Goal: Task Accomplishment & Management: Use online tool/utility

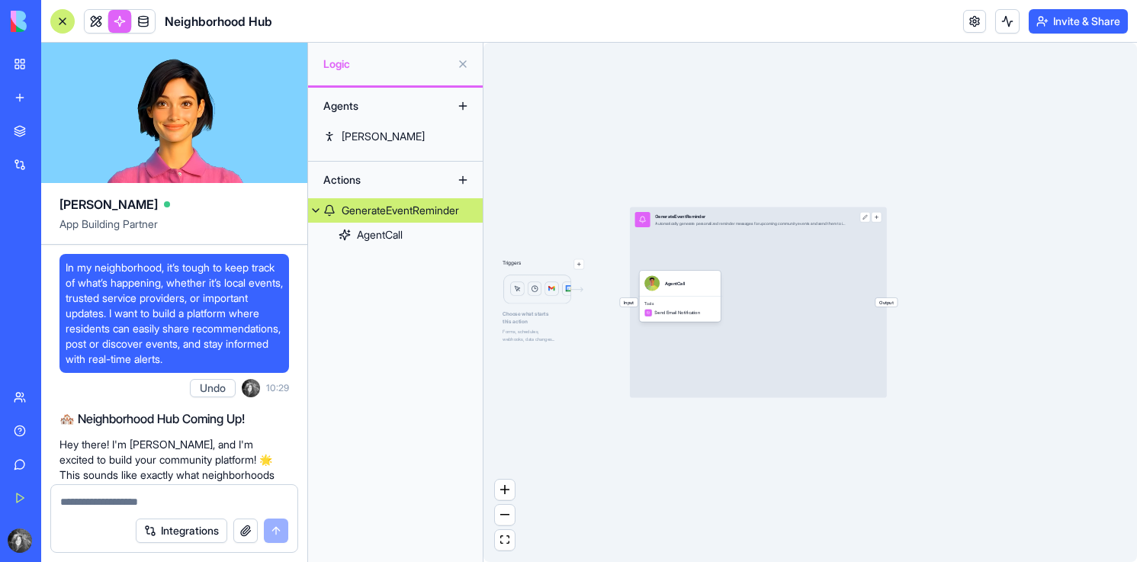
scroll to position [554, 0]
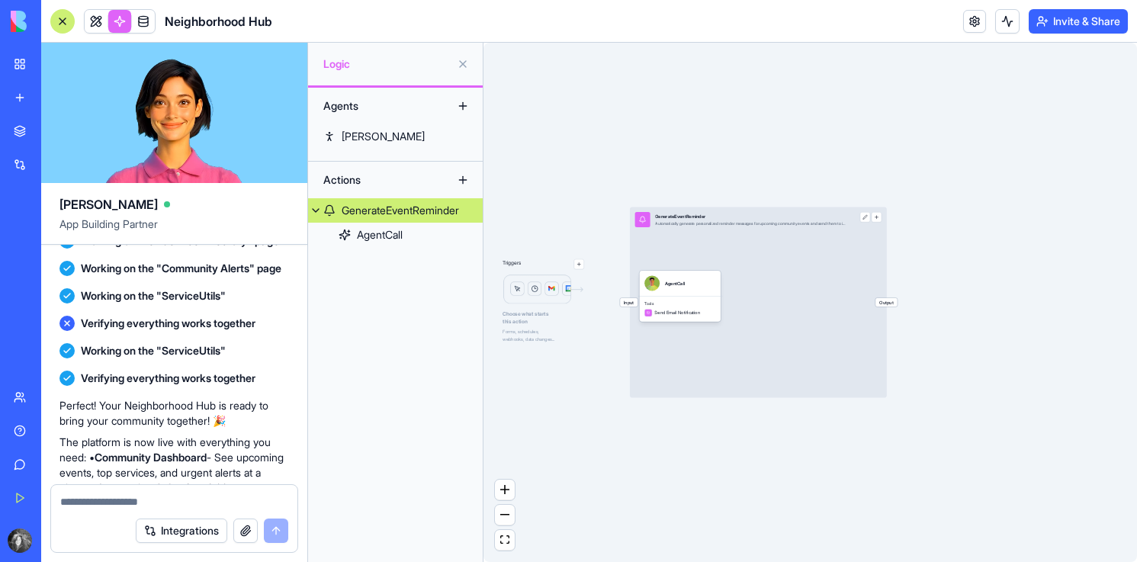
click at [54, 20] on div at bounding box center [62, 21] width 24 height 24
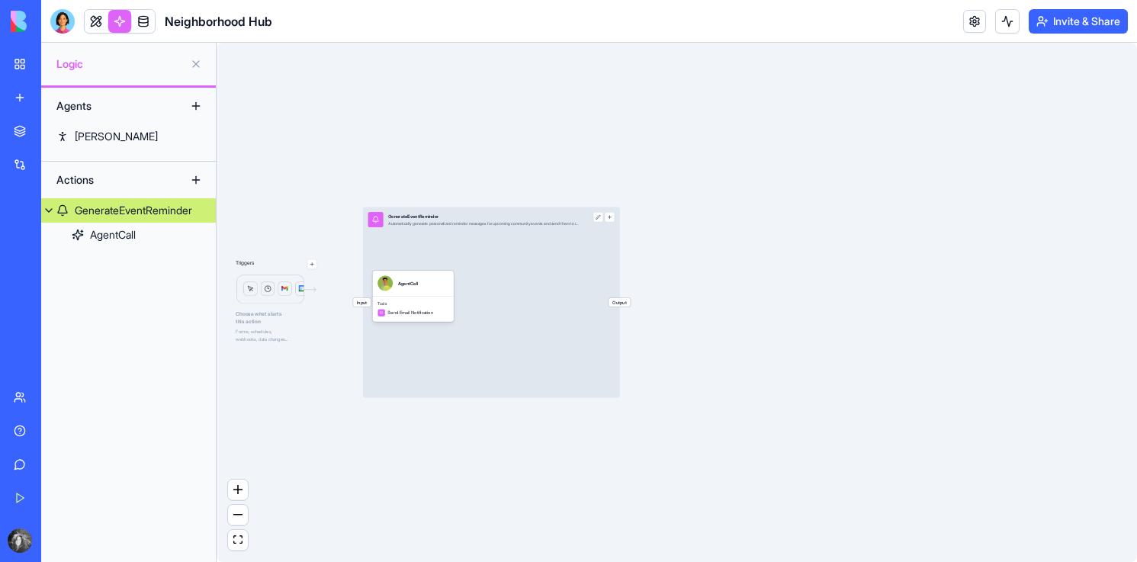
click at [67, 14] on div at bounding box center [62, 21] width 24 height 24
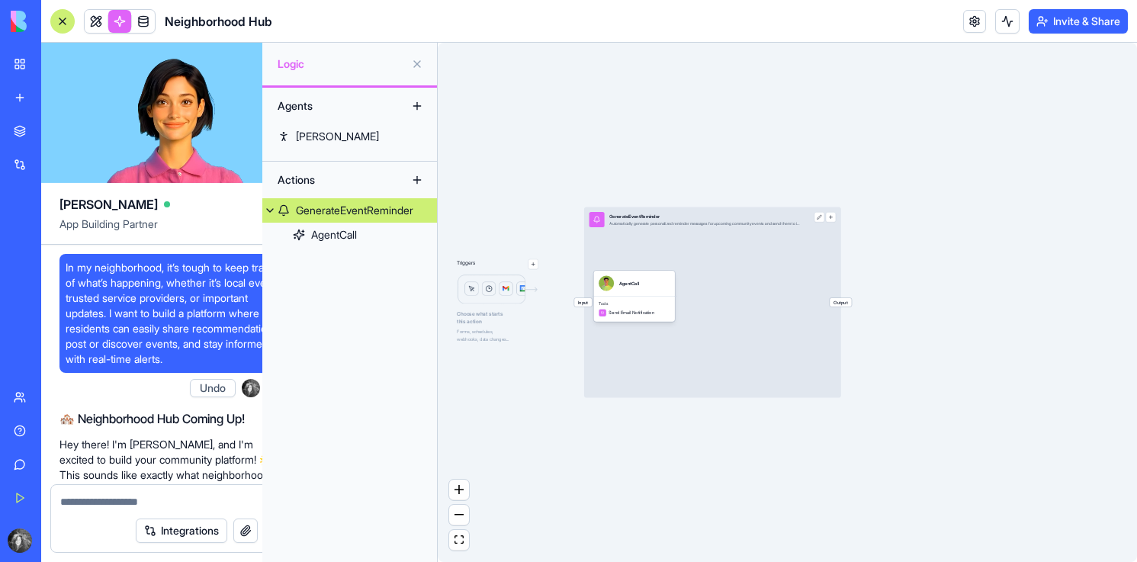
scroll to position [2009, 0]
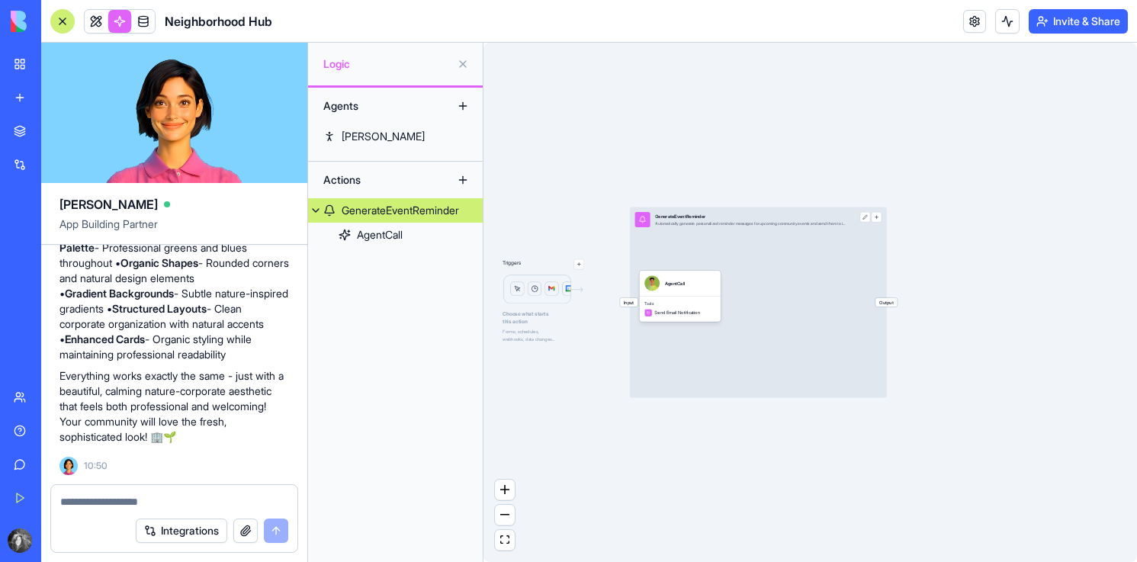
click at [60, 21] on div at bounding box center [62, 21] width 24 height 24
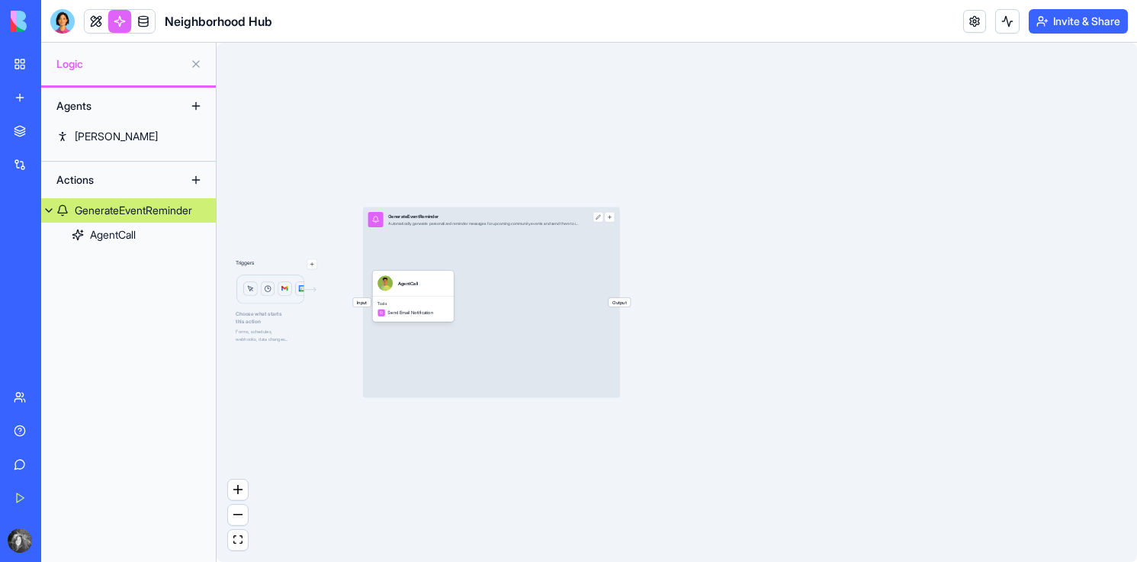
click at [60, 21] on div at bounding box center [62, 21] width 24 height 24
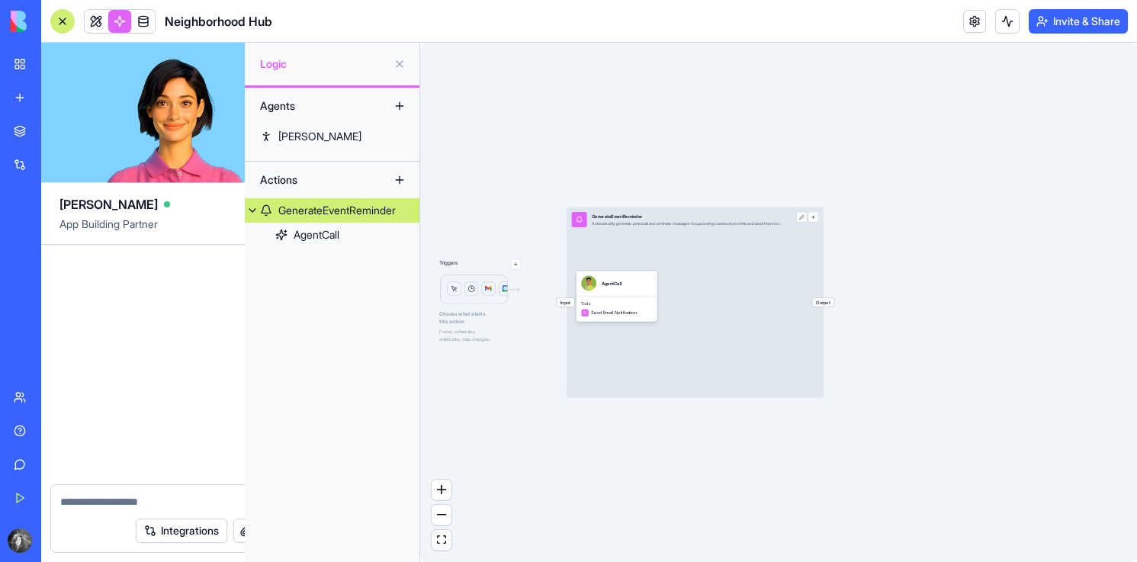
scroll to position [0, 0]
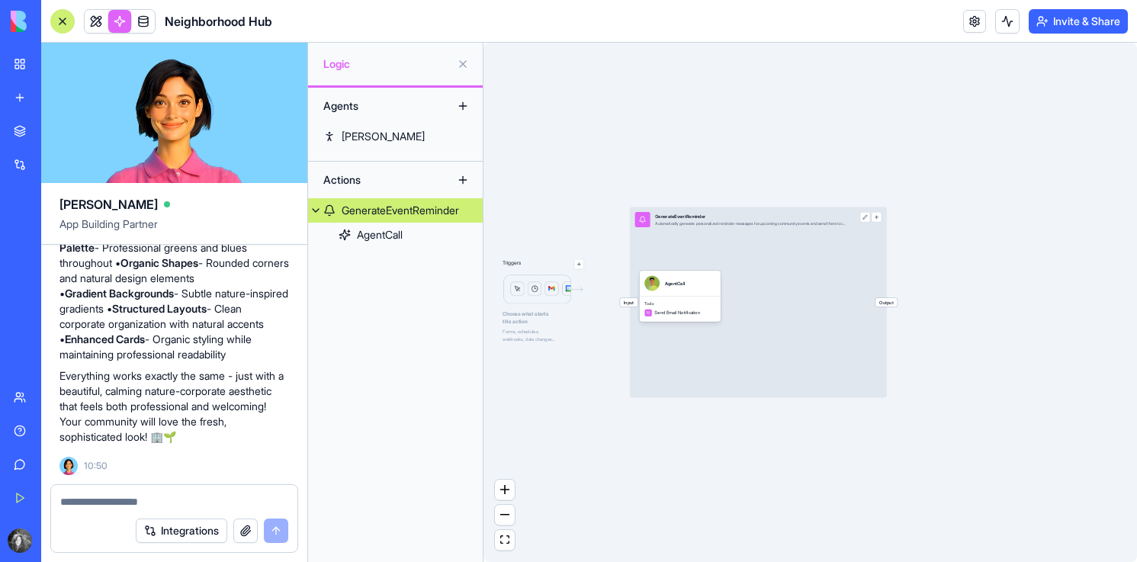
click at [23, 27] on img at bounding box center [58, 21] width 95 height 21
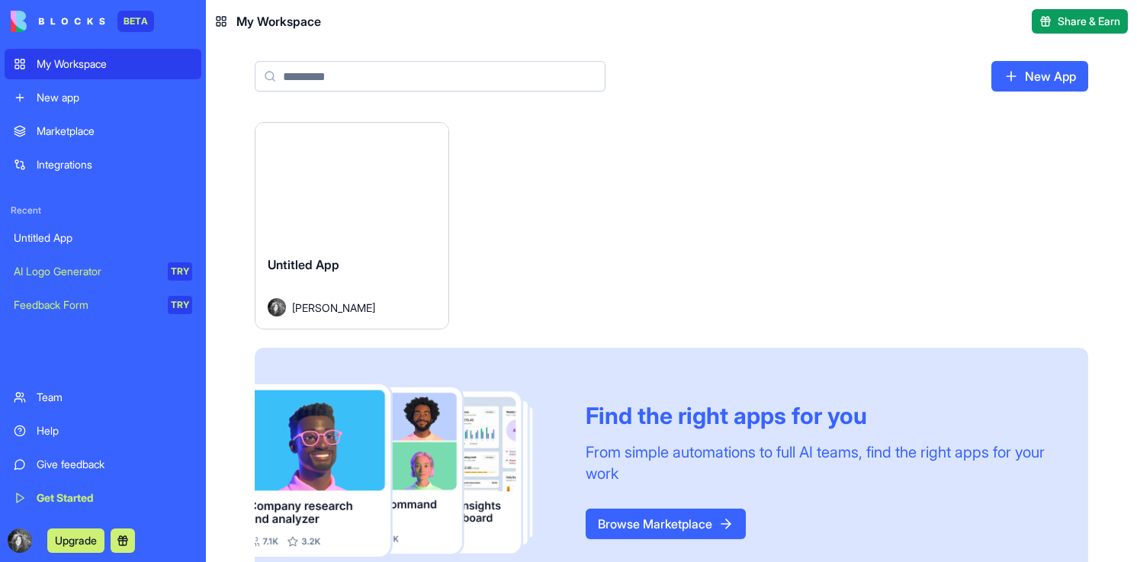
click at [991, 75] on link "New App" at bounding box center [1039, 76] width 97 height 31
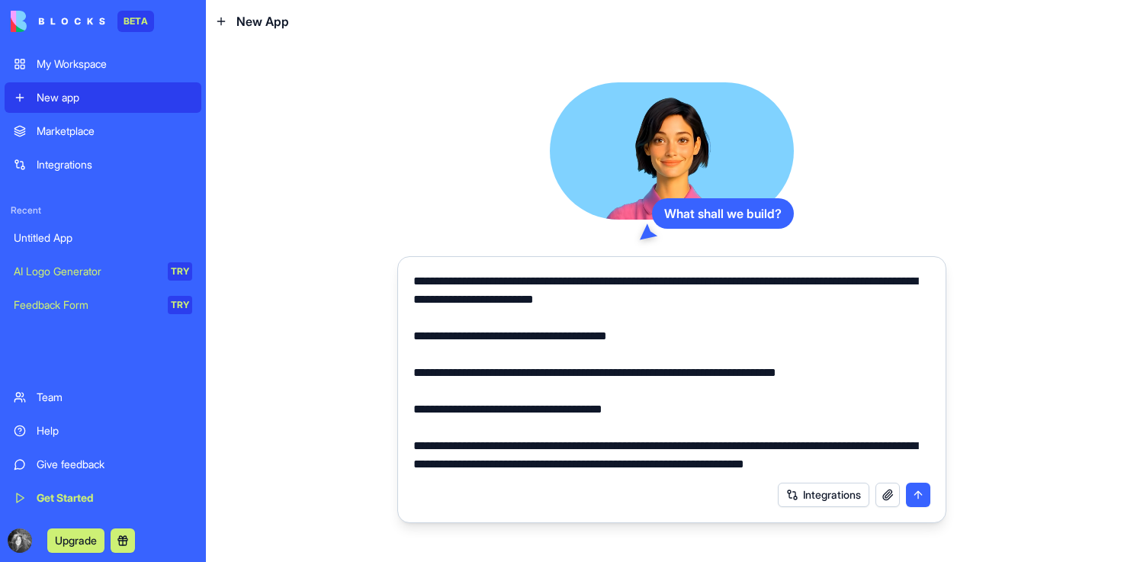
type textarea "**********"
click at [914, 496] on button "submit" at bounding box center [918, 495] width 24 height 24
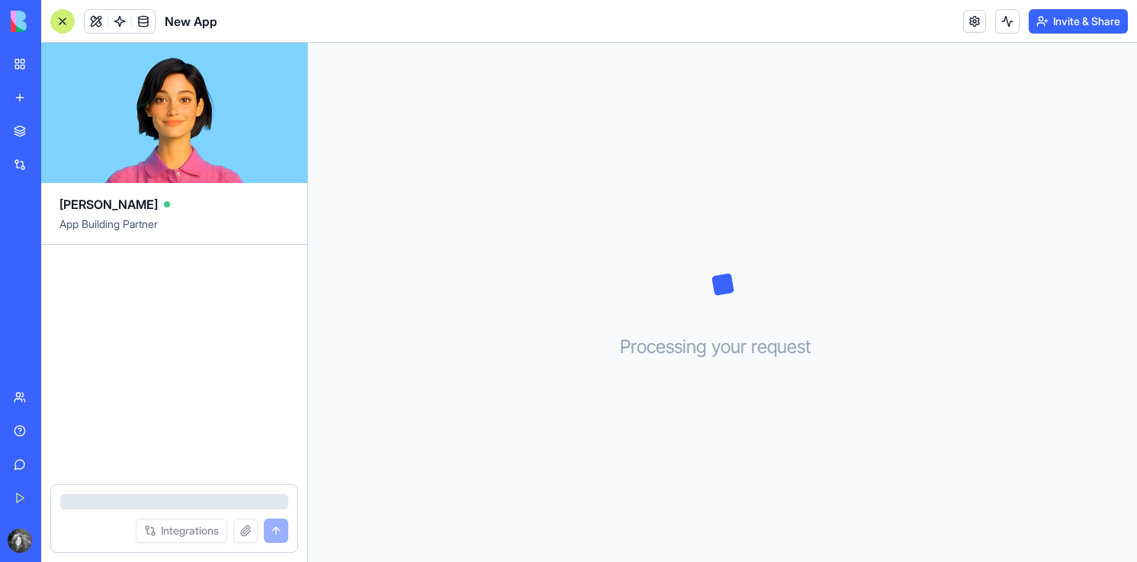
scroll to position [14, 0]
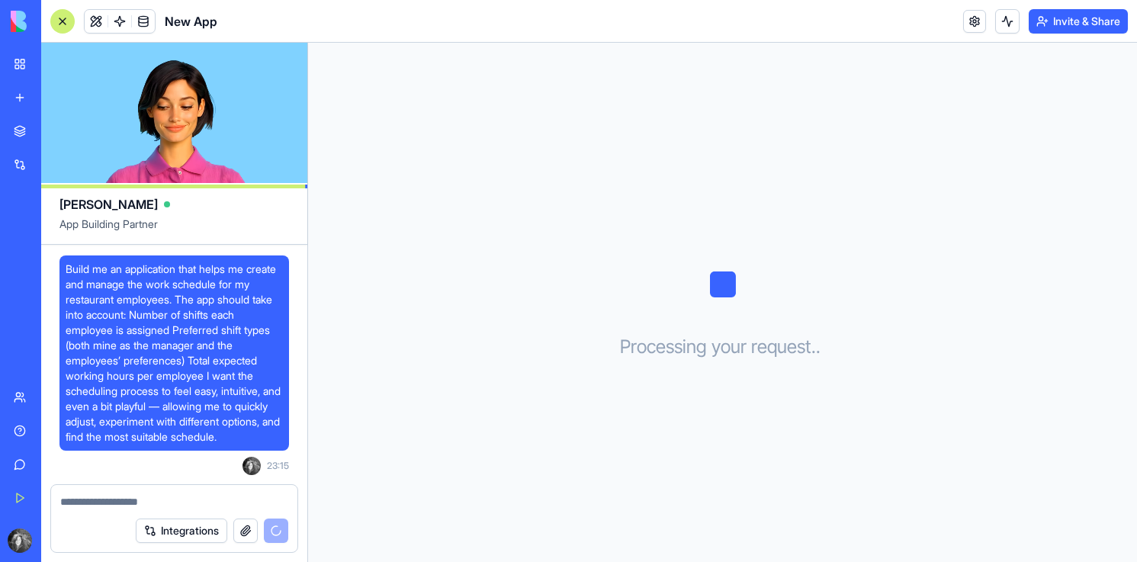
drag, startPoint x: 184, startPoint y: 111, endPoint x: 220, endPoint y: 111, distance: 35.8
click at [220, 111] on video at bounding box center [174, 113] width 266 height 140
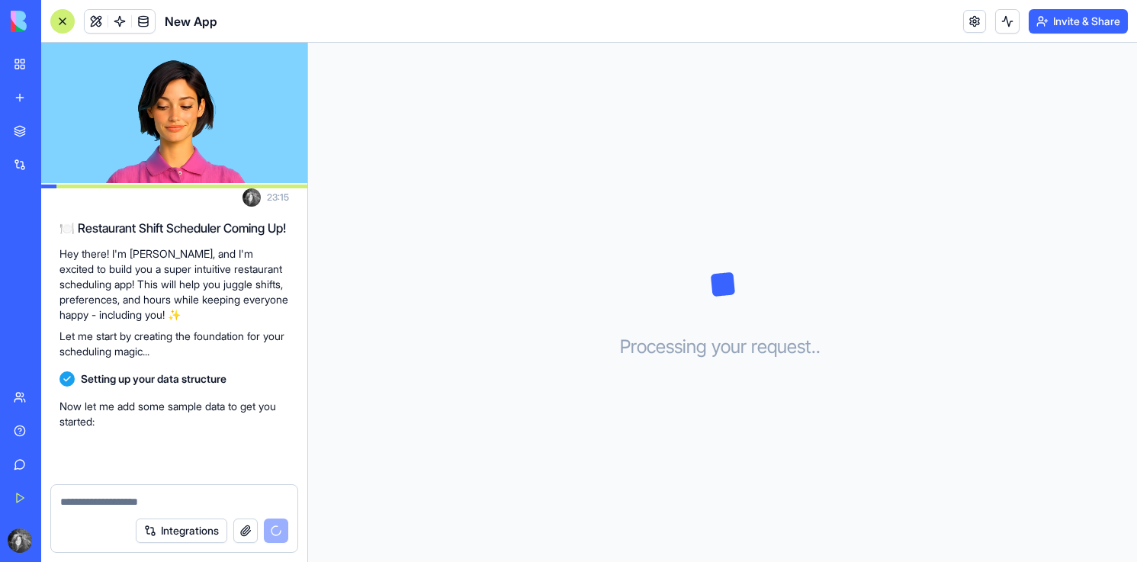
scroll to position [248, 0]
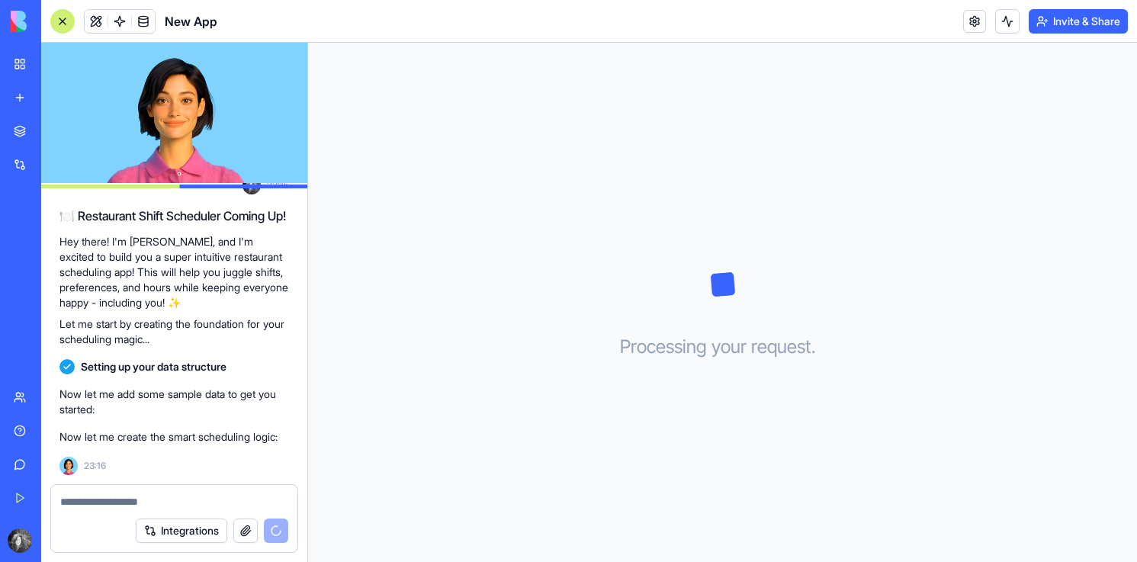
click at [688, 416] on div "Processing your request . . ." at bounding box center [722, 302] width 829 height 519
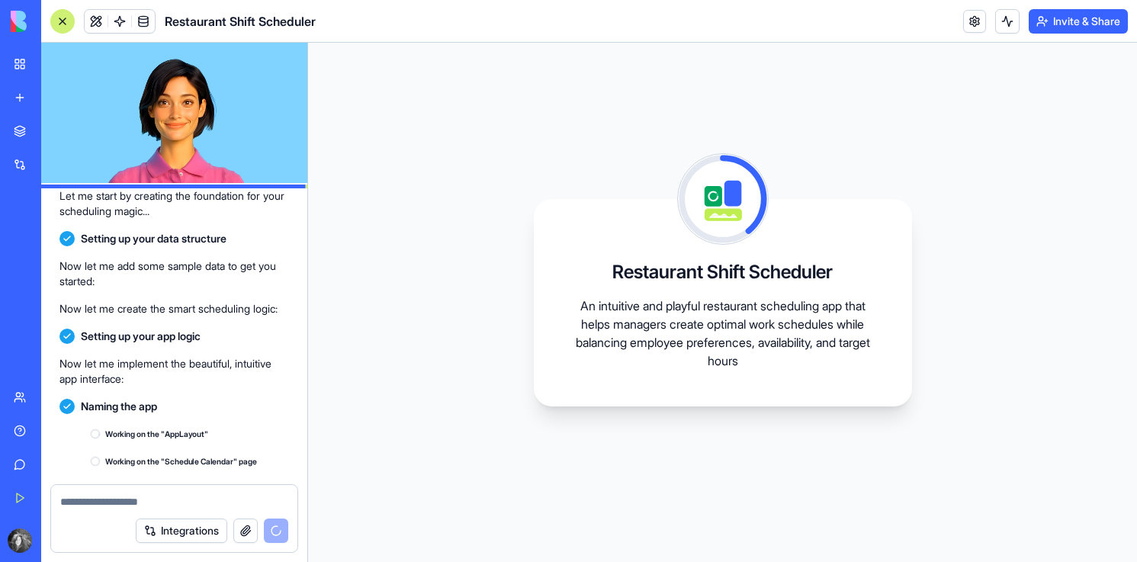
scroll to position [501, 0]
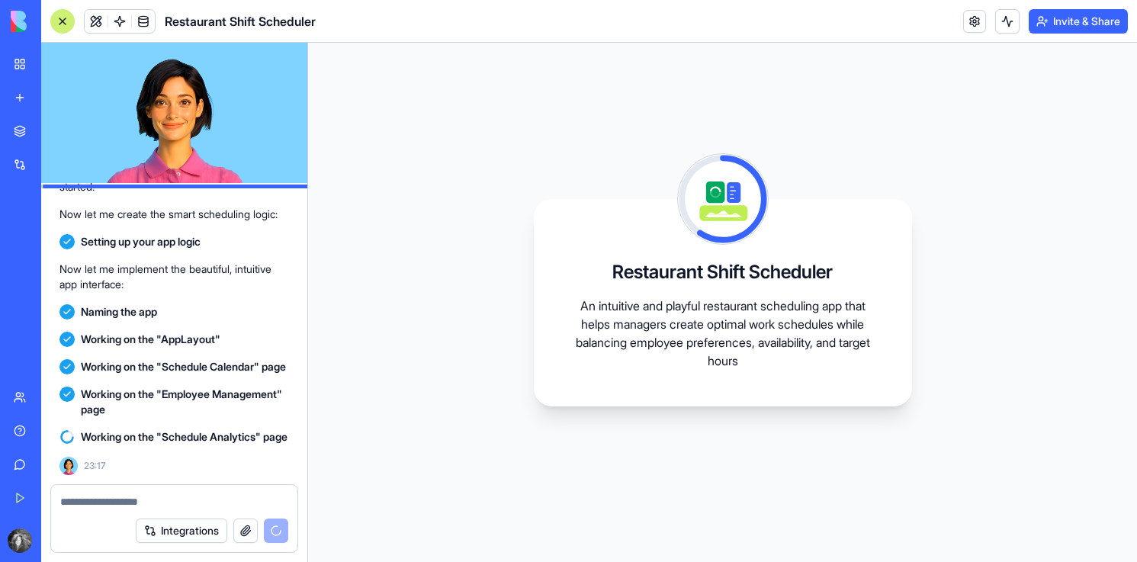
click at [714, 204] on icon at bounding box center [731, 199] width 64 height 82
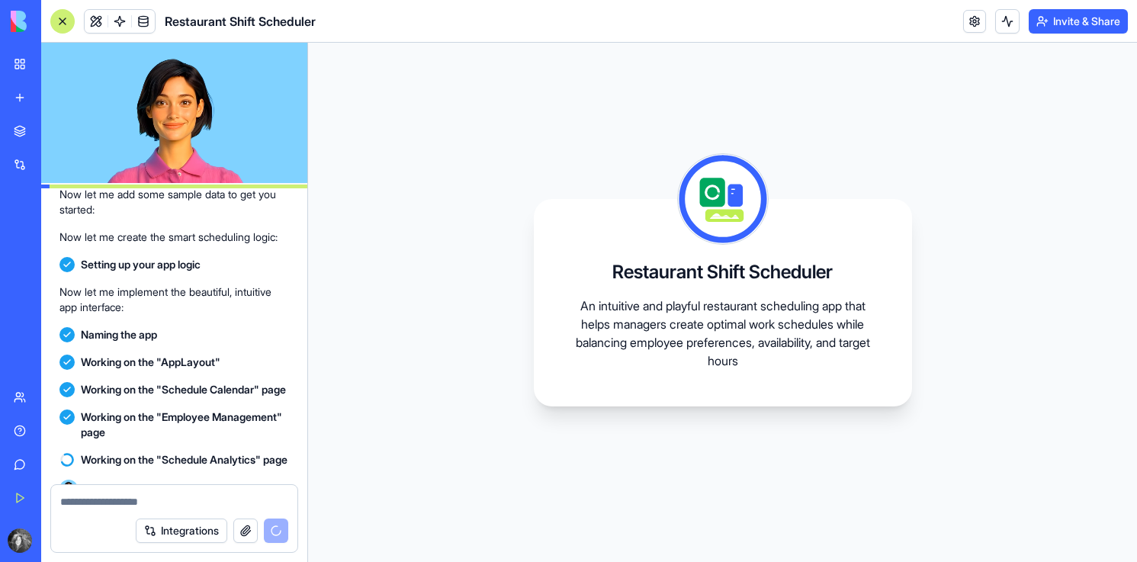
scroll to position [418, 0]
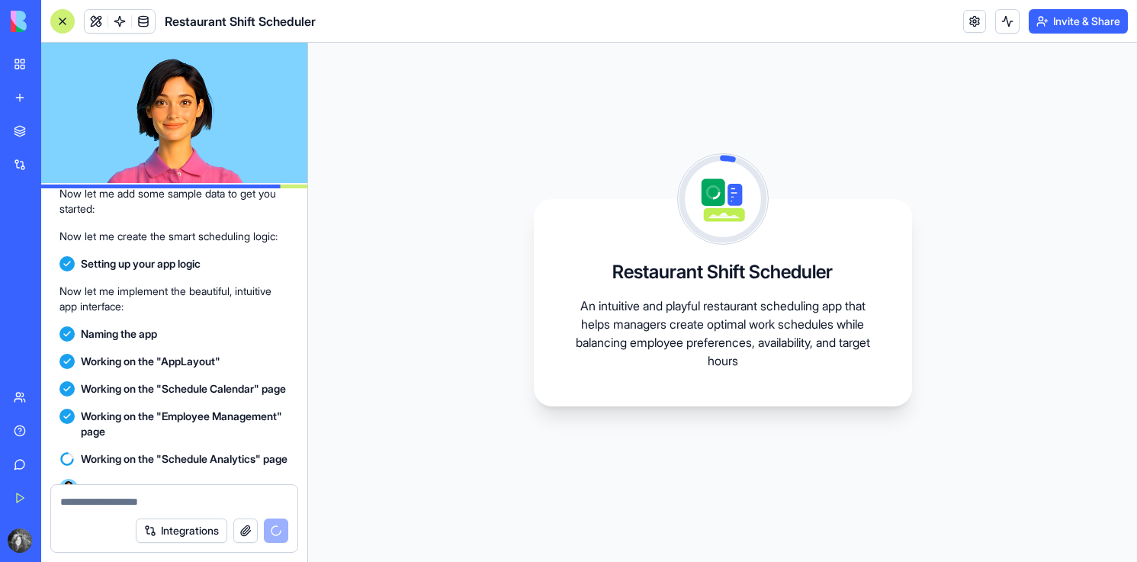
click at [195, 121] on video at bounding box center [174, 113] width 266 height 140
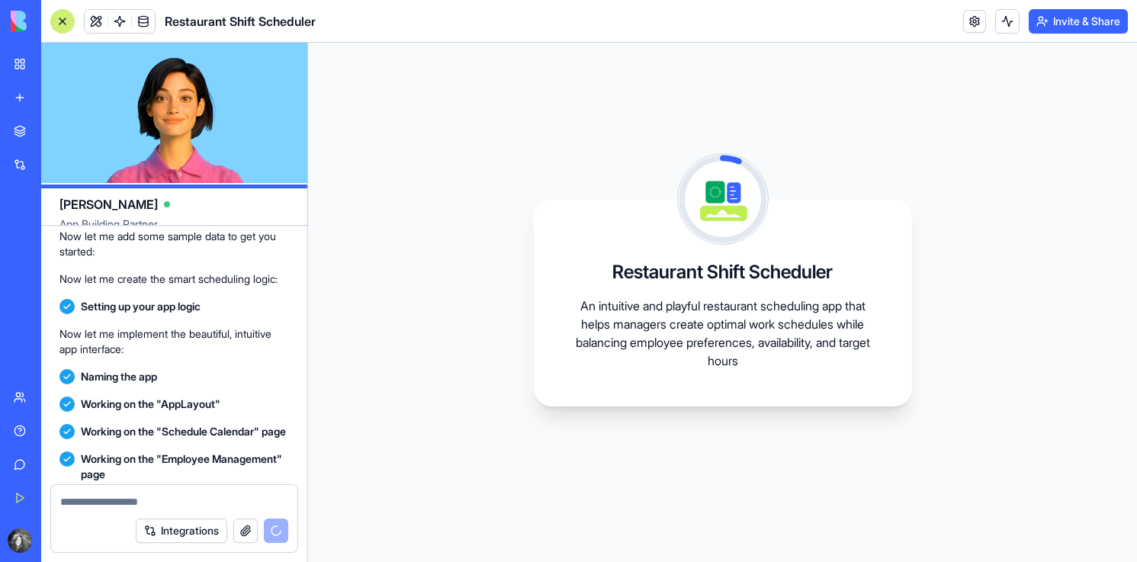
click at [195, 121] on video at bounding box center [174, 113] width 266 height 140
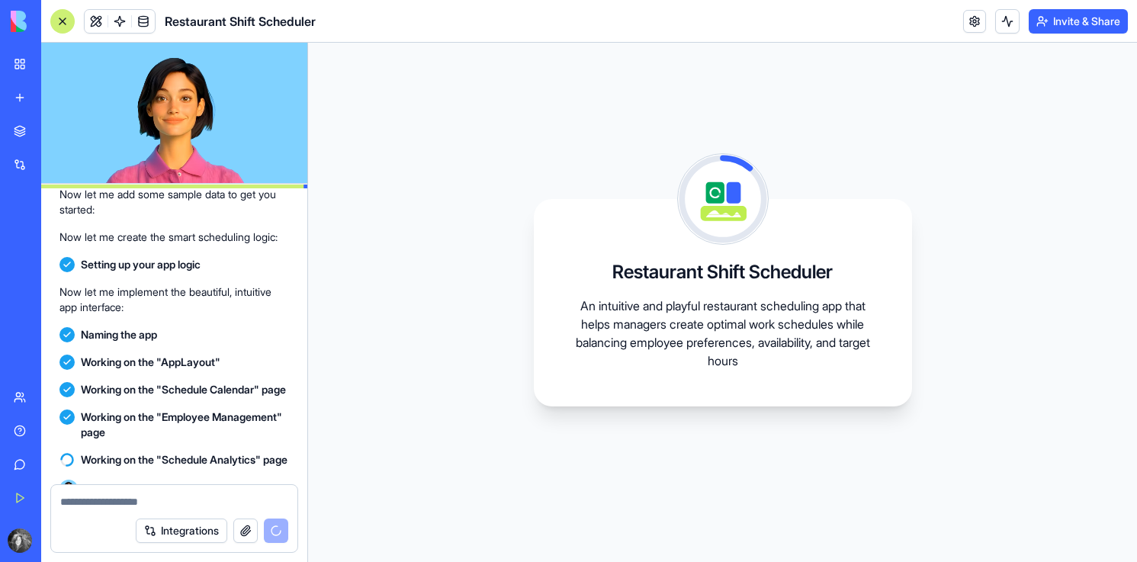
click at [195, 121] on video at bounding box center [174, 113] width 266 height 140
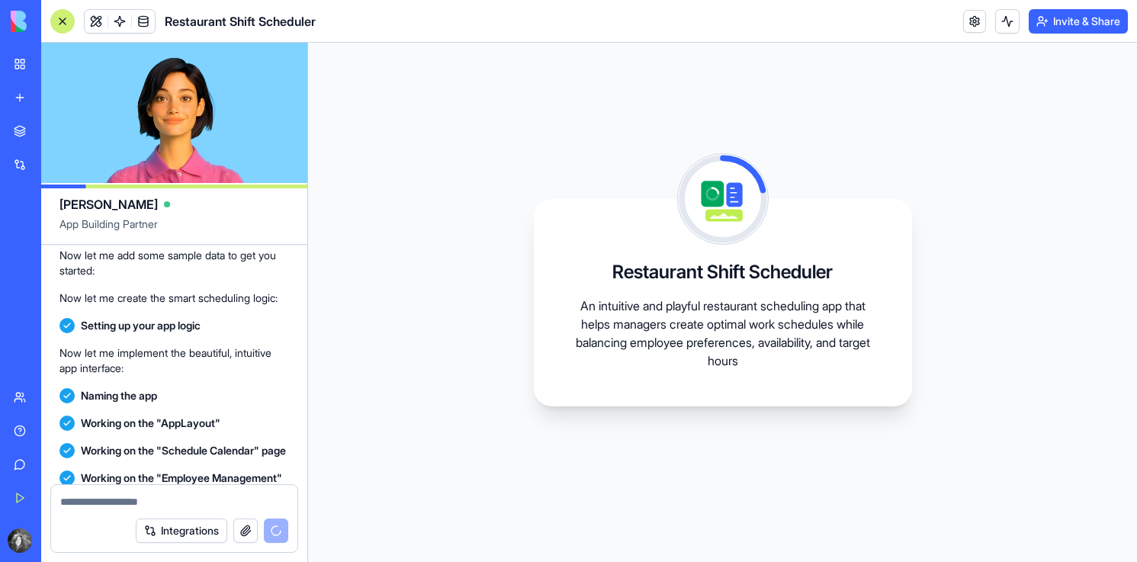
click at [230, 114] on video at bounding box center [174, 113] width 266 height 140
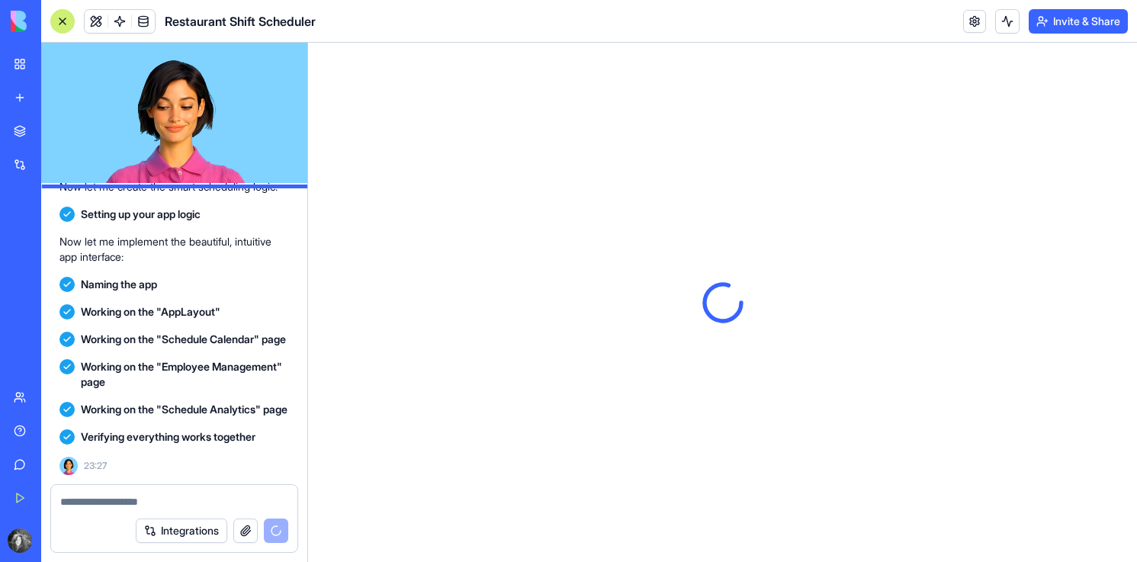
scroll to position [0, 0]
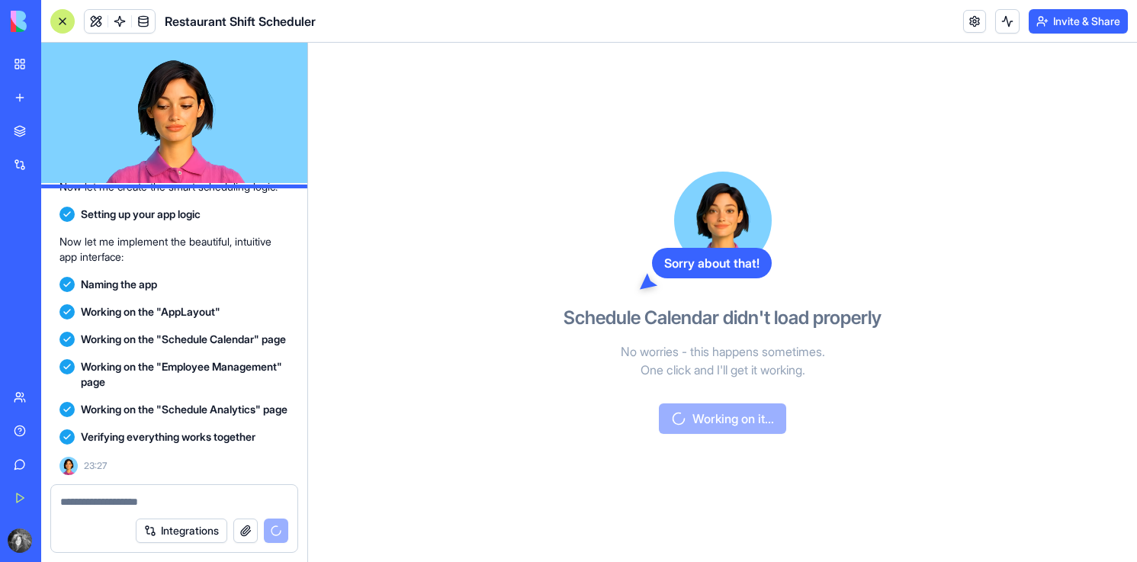
scroll to position [788, 0]
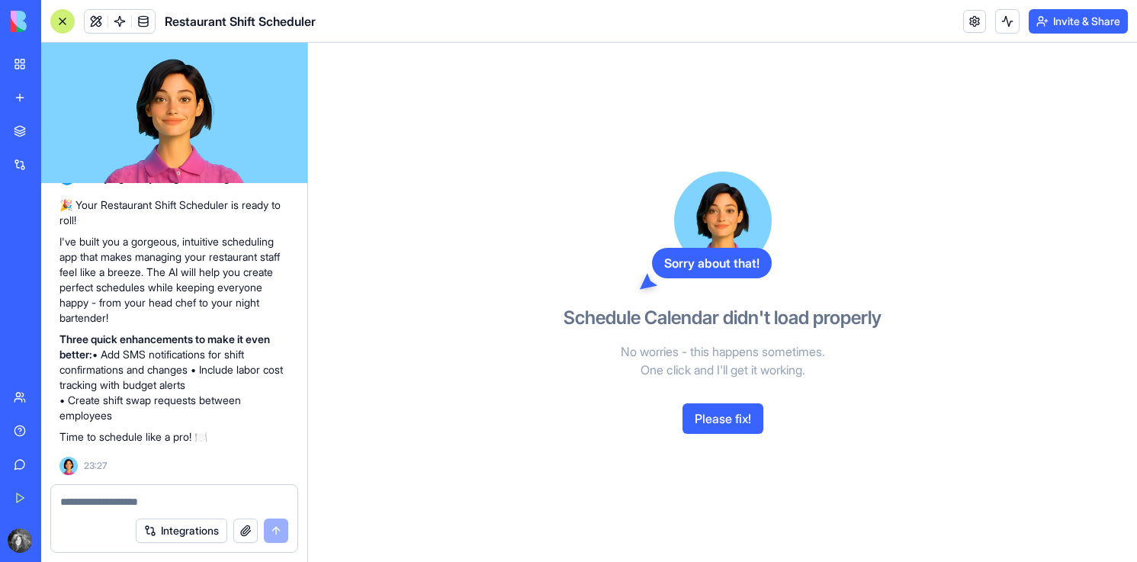
click at [728, 422] on button "Please fix!" at bounding box center [722, 418] width 81 height 31
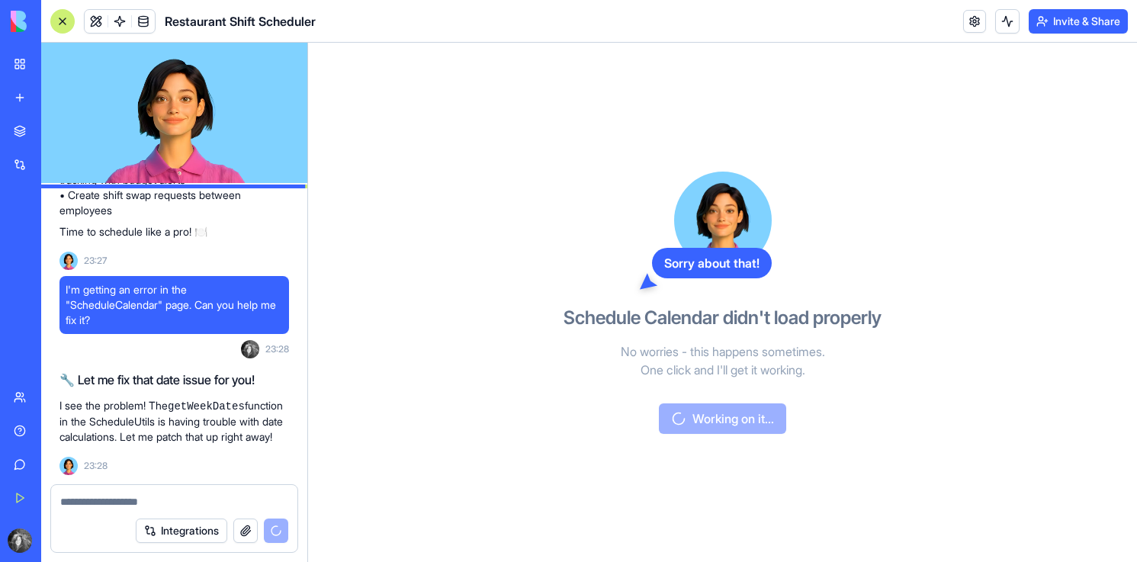
scroll to position [1050, 0]
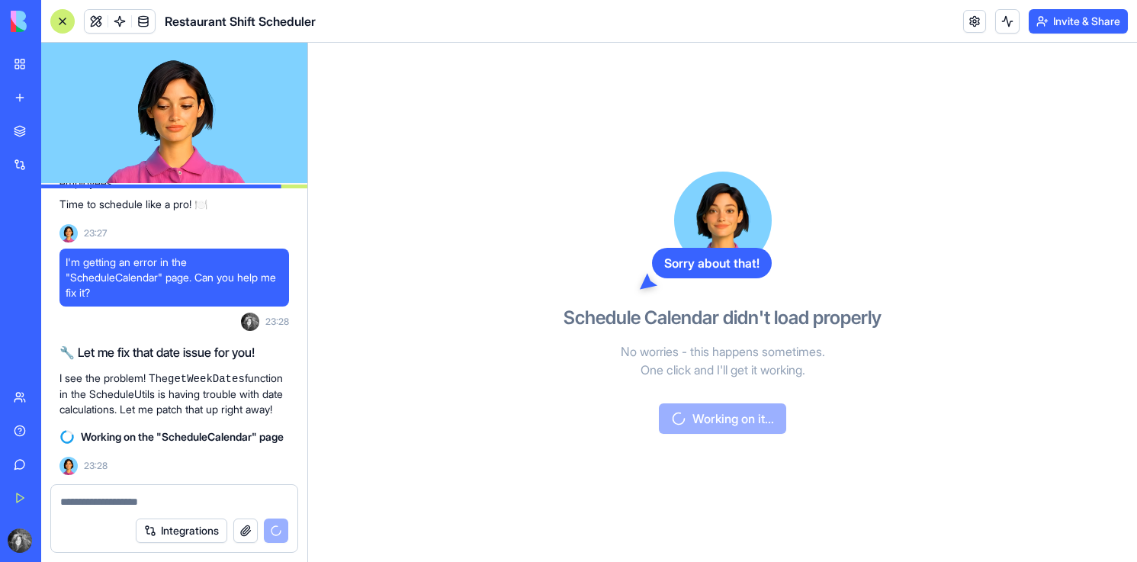
click at [712, 262] on div "Sorry about that!" at bounding box center [712, 263] width 120 height 31
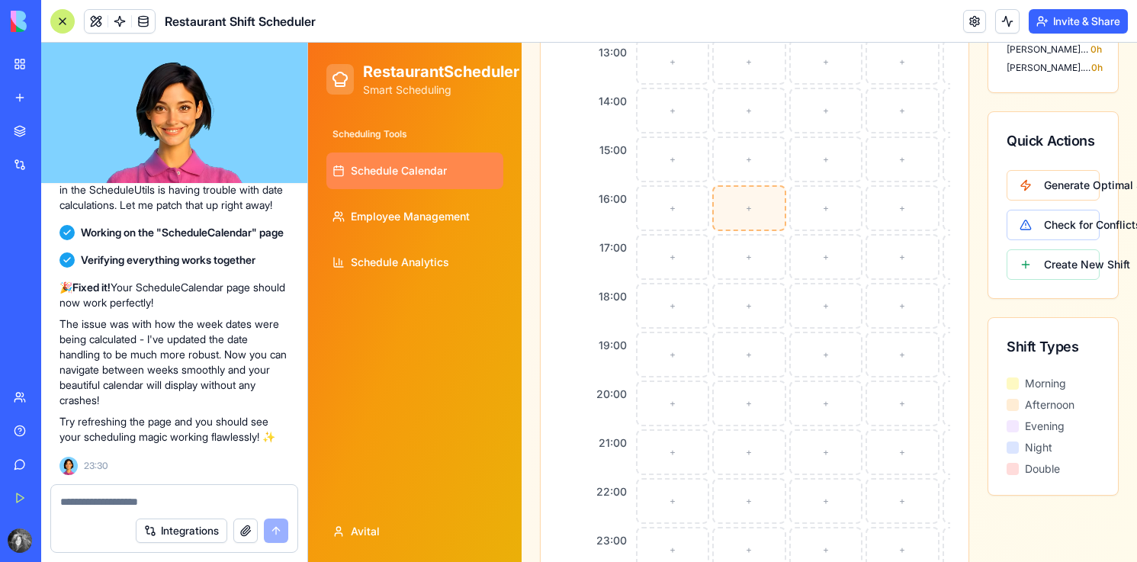
scroll to position [605, 0]
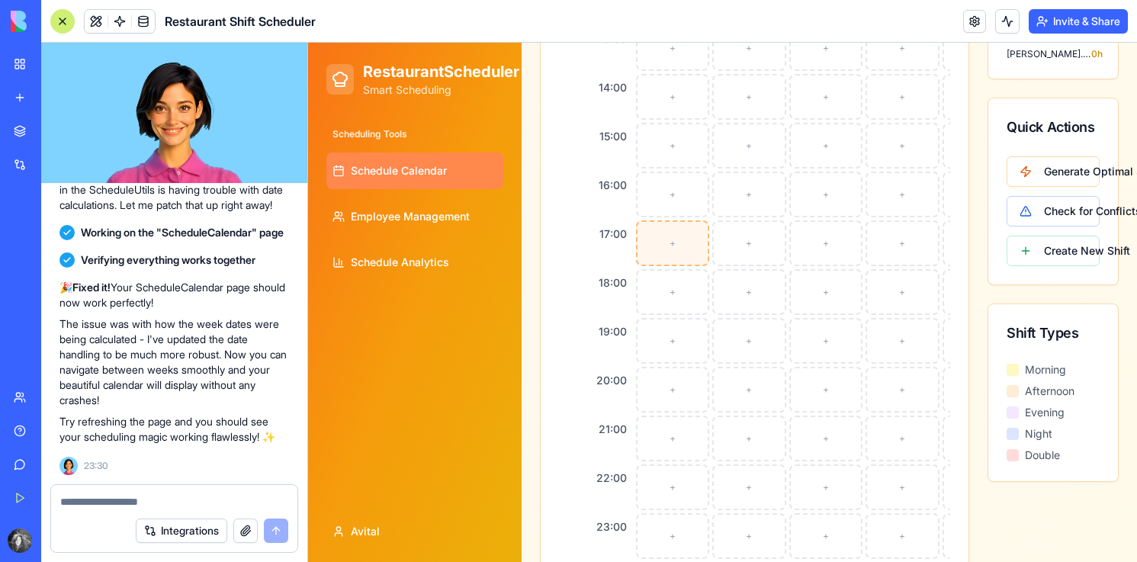
click at [698, 253] on div "+" at bounding box center [673, 243] width 74 height 46
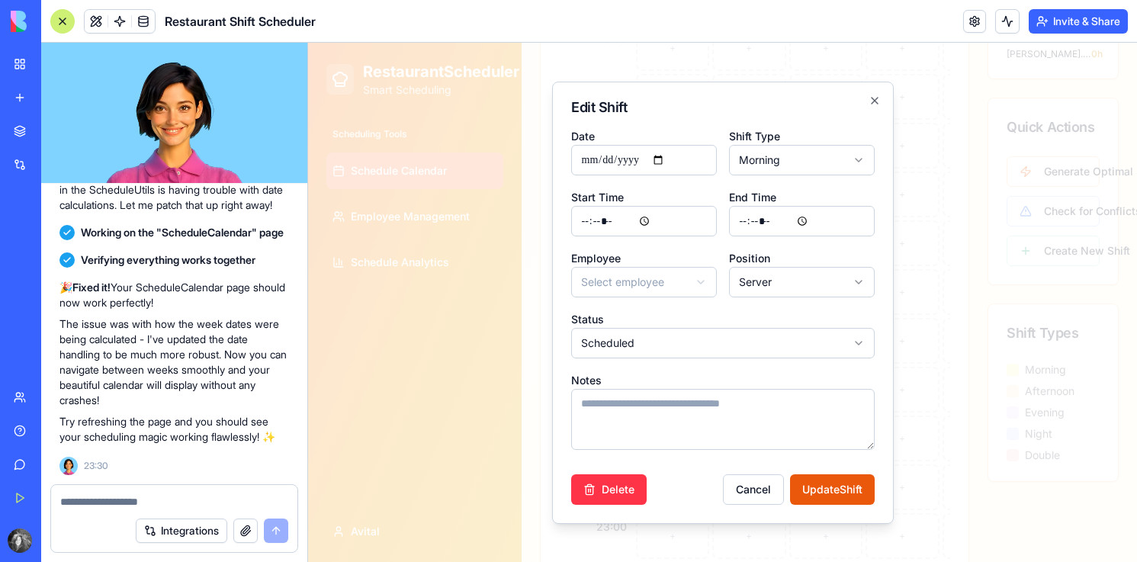
click at [733, 170] on body "RestaurantScheduler Smart Scheduling Scheduling Tools Schedule Calendar Employe…" at bounding box center [722, 17] width 829 height 1158
click at [799, 237] on form "**********" at bounding box center [722, 316] width 303 height 378
click at [772, 221] on input "*****" at bounding box center [802, 221] width 146 height 31
type input "*****"
click at [790, 474] on button "Update Shift" at bounding box center [832, 489] width 85 height 31
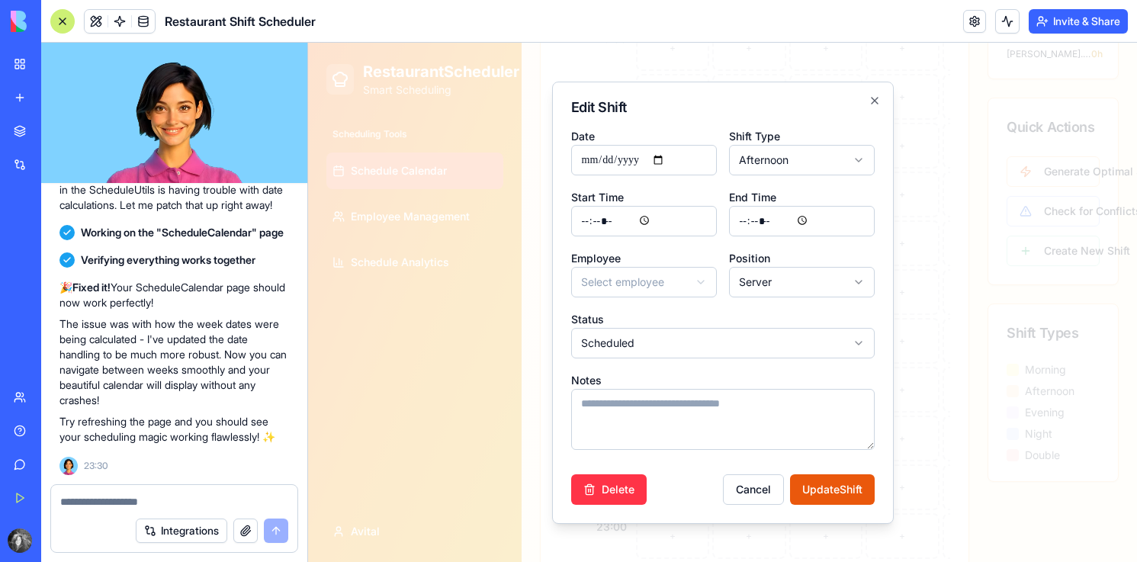
click at [698, 300] on div "+" at bounding box center [673, 292] width 74 height 46
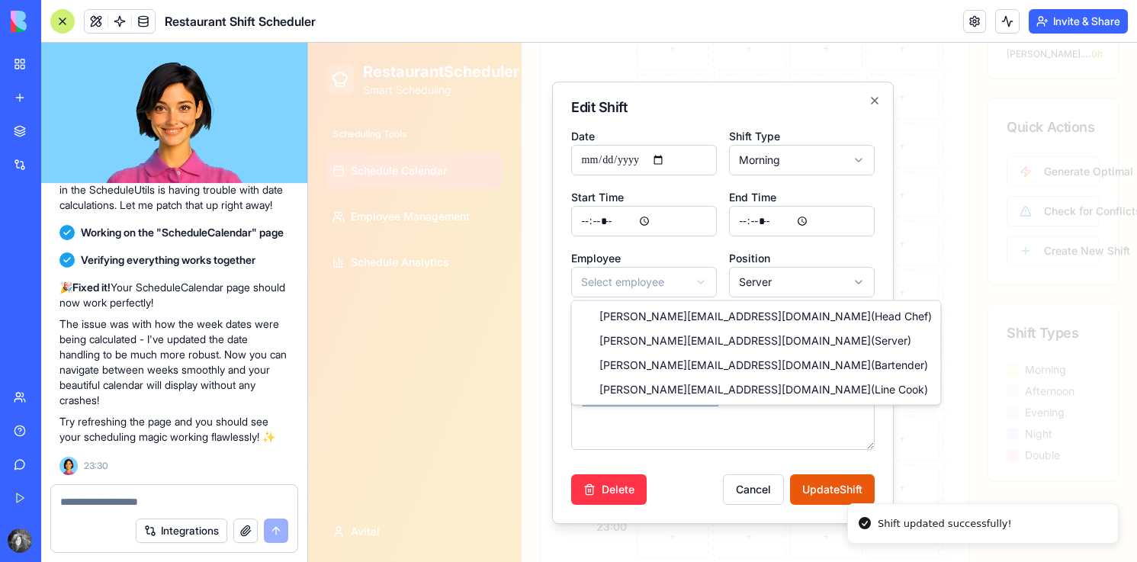
click at [698, 288] on body "RestaurantScheduler Smart Scheduling Scheduling Tools Schedule Calendar Employe…" at bounding box center [722, 17] width 829 height 1158
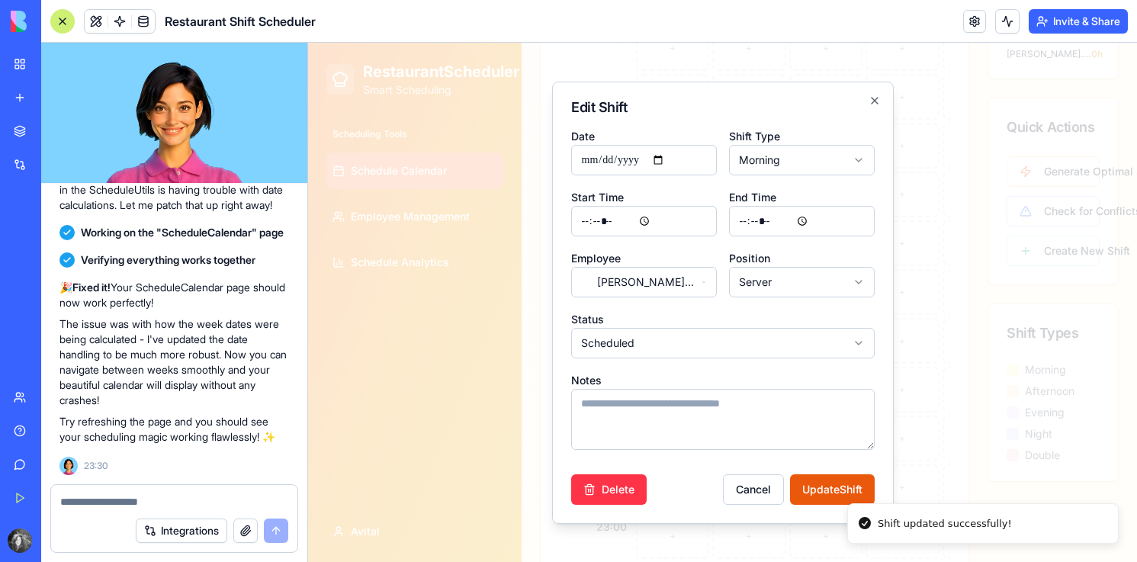
click at [801, 286] on body "RestaurantScheduler Smart Scheduling Scheduling Tools Schedule Calendar Employe…" at bounding box center [722, 17] width 829 height 1158
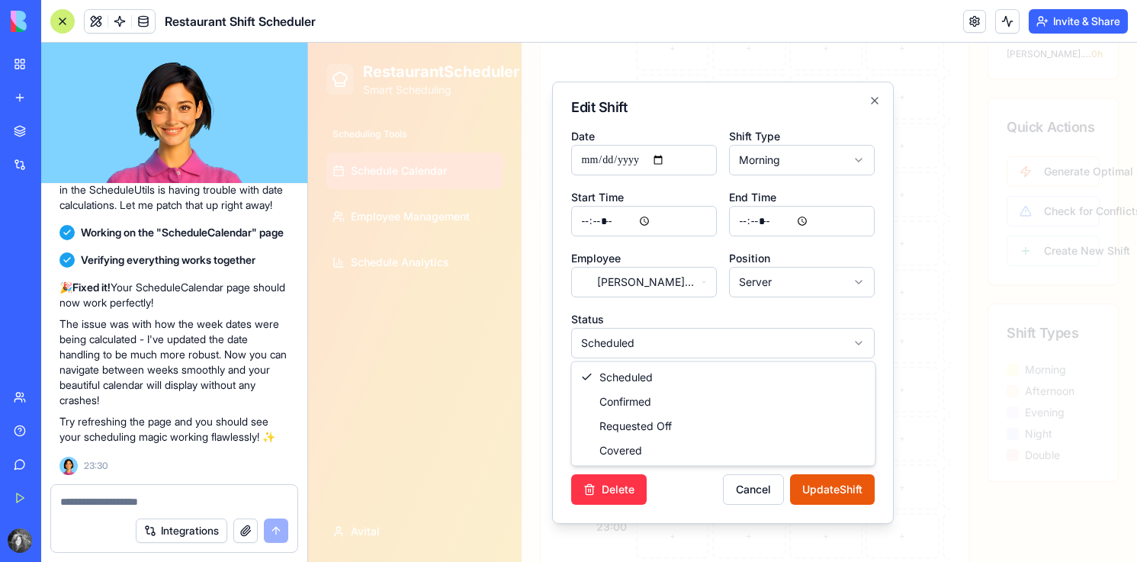
click at [699, 337] on body "RestaurantScheduler Smart Scheduling Scheduling Tools Schedule Calendar Employe…" at bounding box center [722, 17] width 829 height 1158
click at [814, 494] on button "Update Shift" at bounding box center [832, 489] width 85 height 31
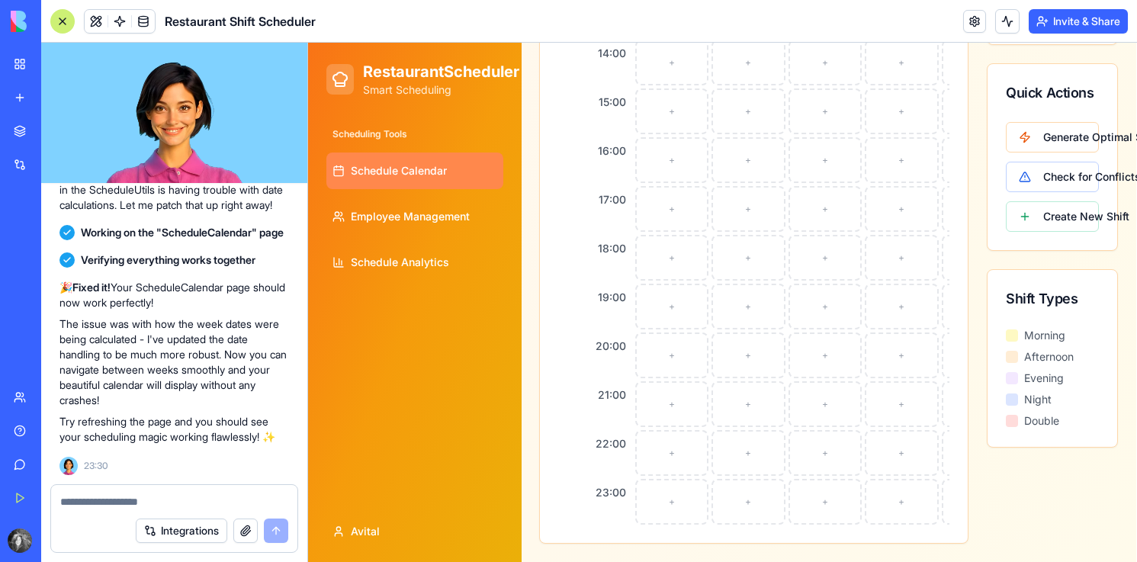
scroll to position [0, 1]
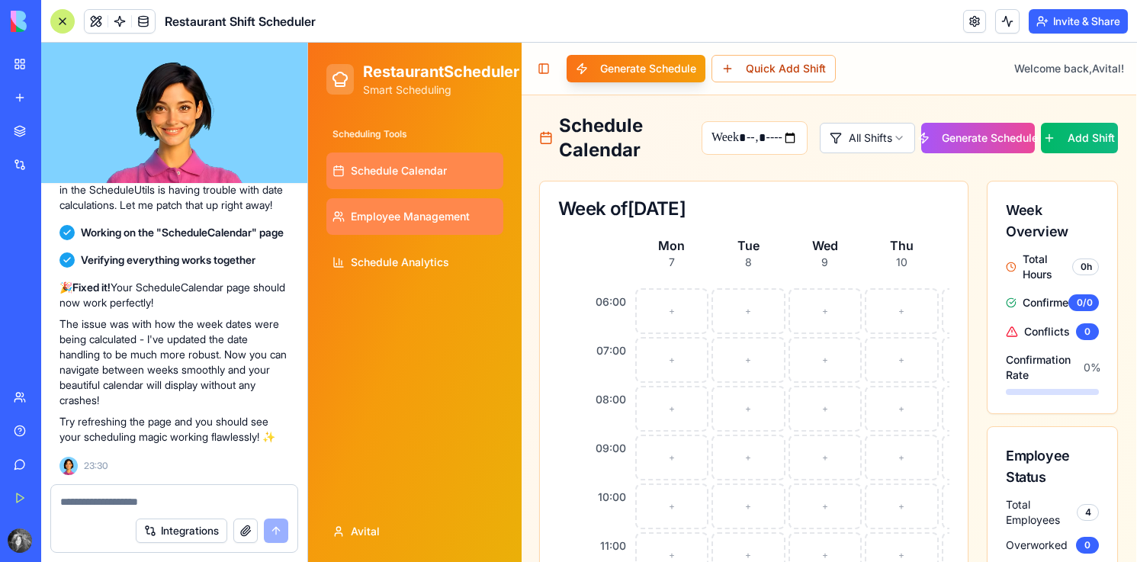
click at [442, 198] on link "Employee Management" at bounding box center [414, 216] width 177 height 37
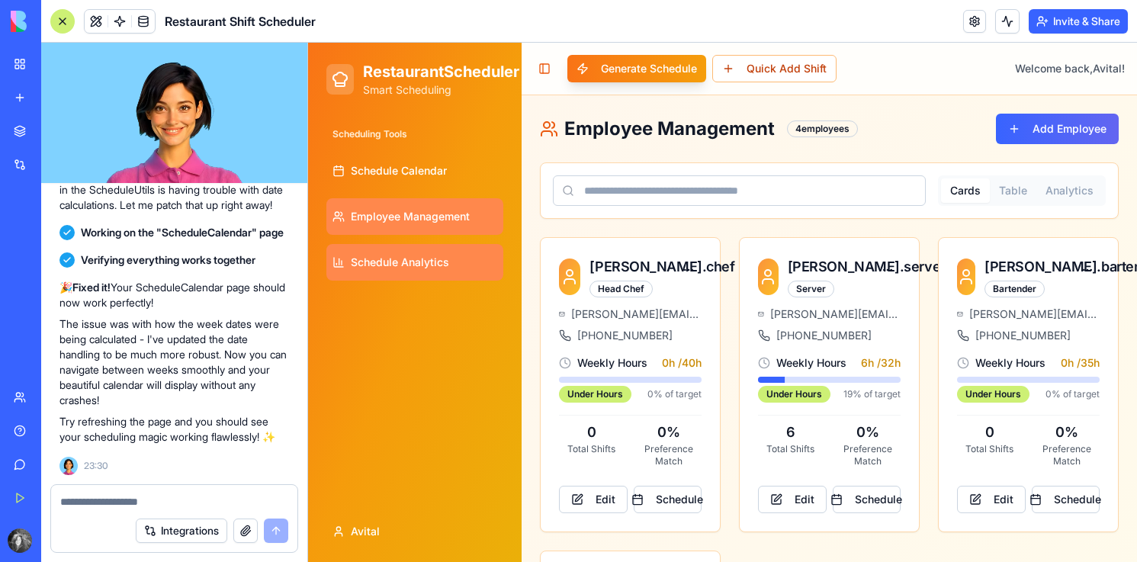
click at [413, 254] on link "Schedule Analytics" at bounding box center [414, 262] width 177 height 37
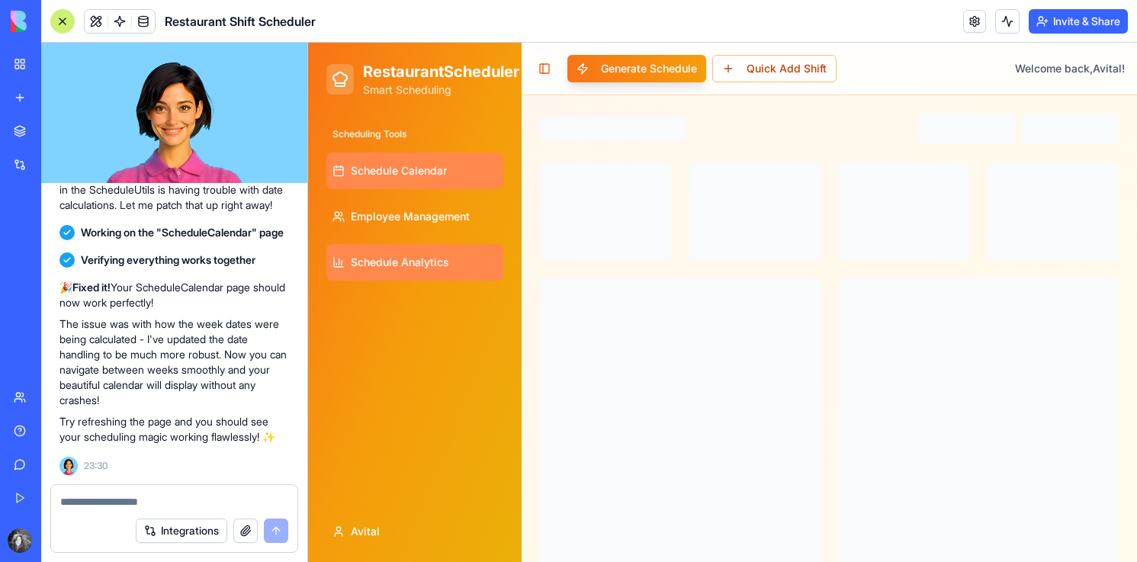
click at [404, 164] on span "Schedule Calendar" at bounding box center [399, 170] width 96 height 15
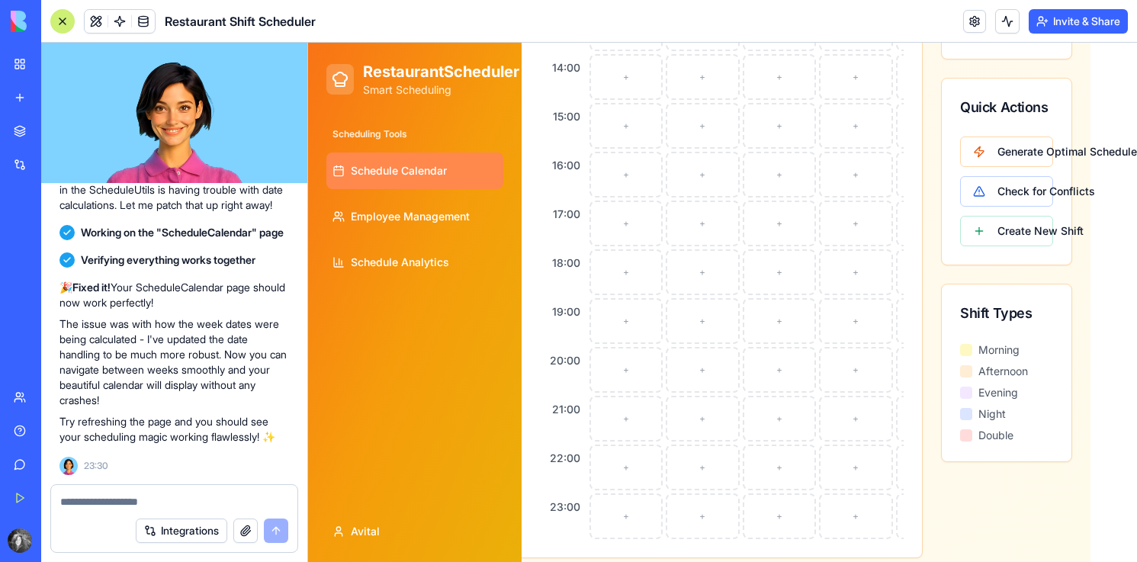
scroll to position [639, 47]
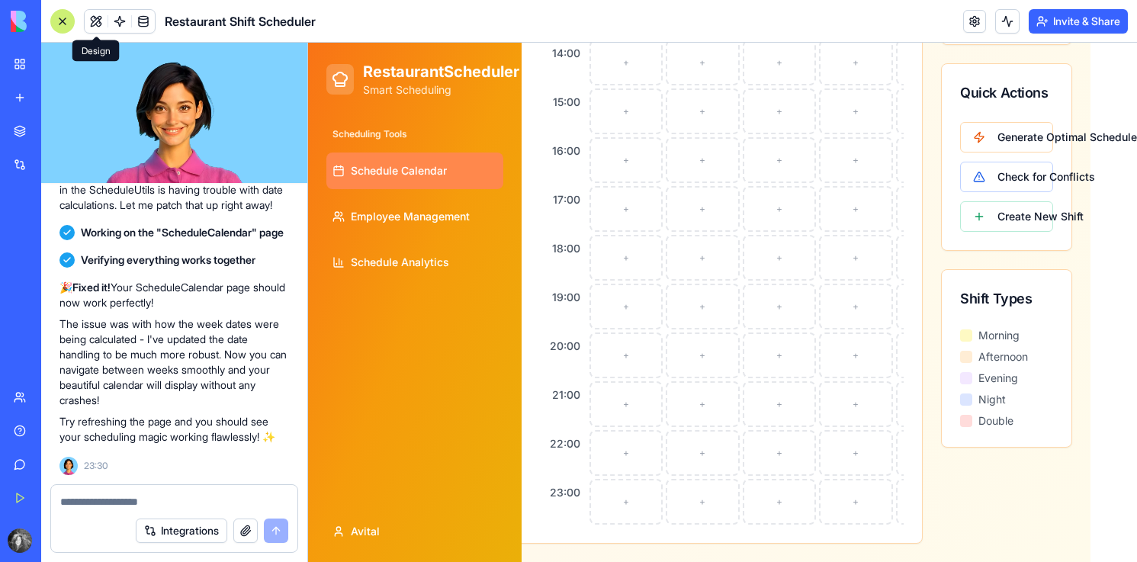
click at [85, 21] on span at bounding box center [96, 21] width 43 height 43
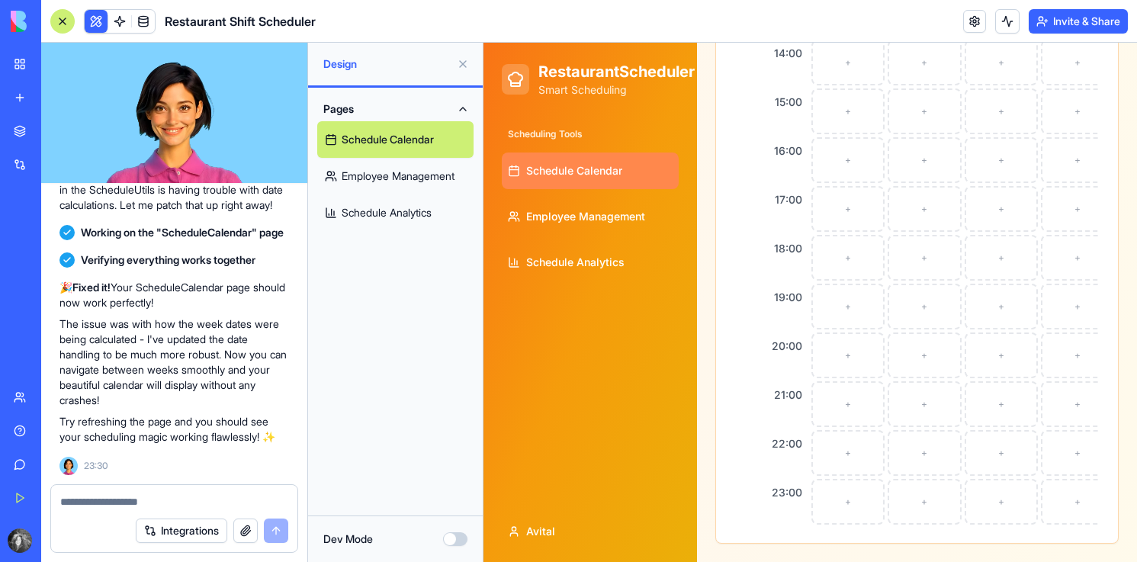
click at [422, 175] on link "Employee Management" at bounding box center [395, 176] width 156 height 37
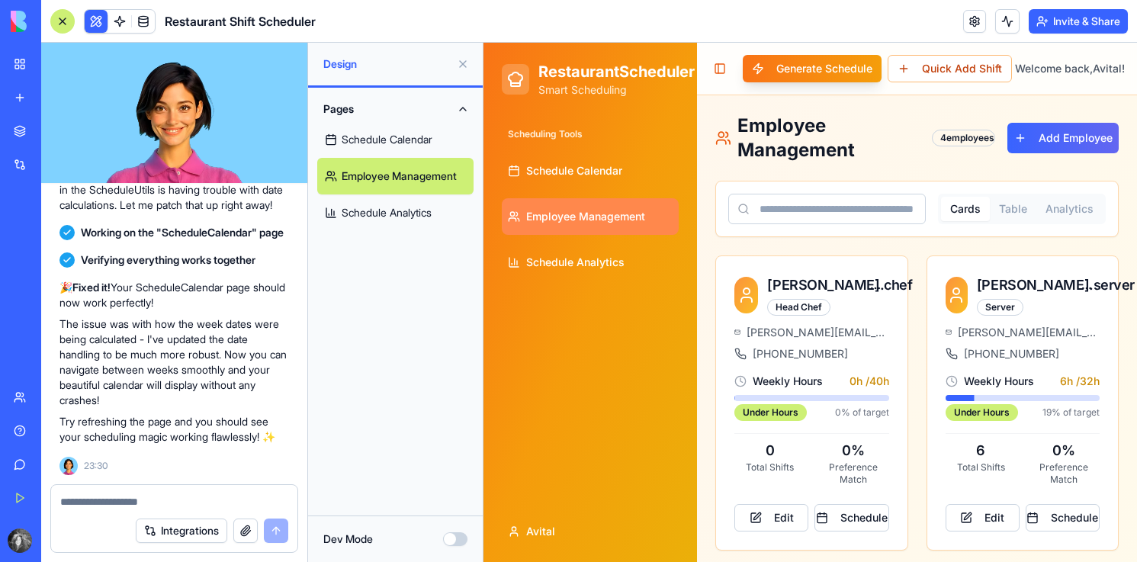
click at [406, 203] on link "Schedule Analytics" at bounding box center [395, 212] width 156 height 37
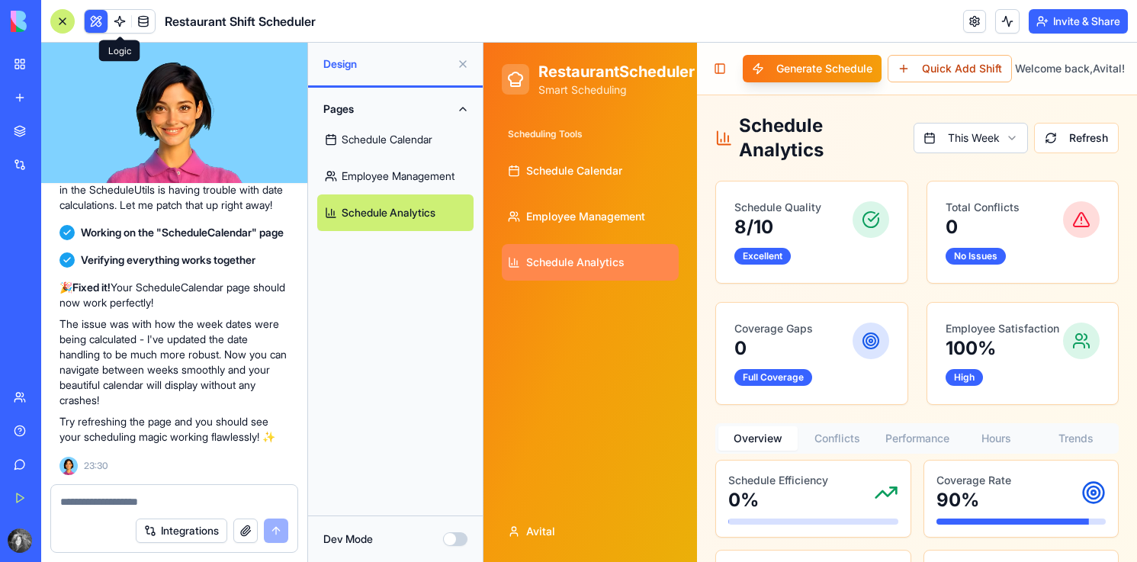
click at [120, 27] on span at bounding box center [119, 21] width 43 height 43
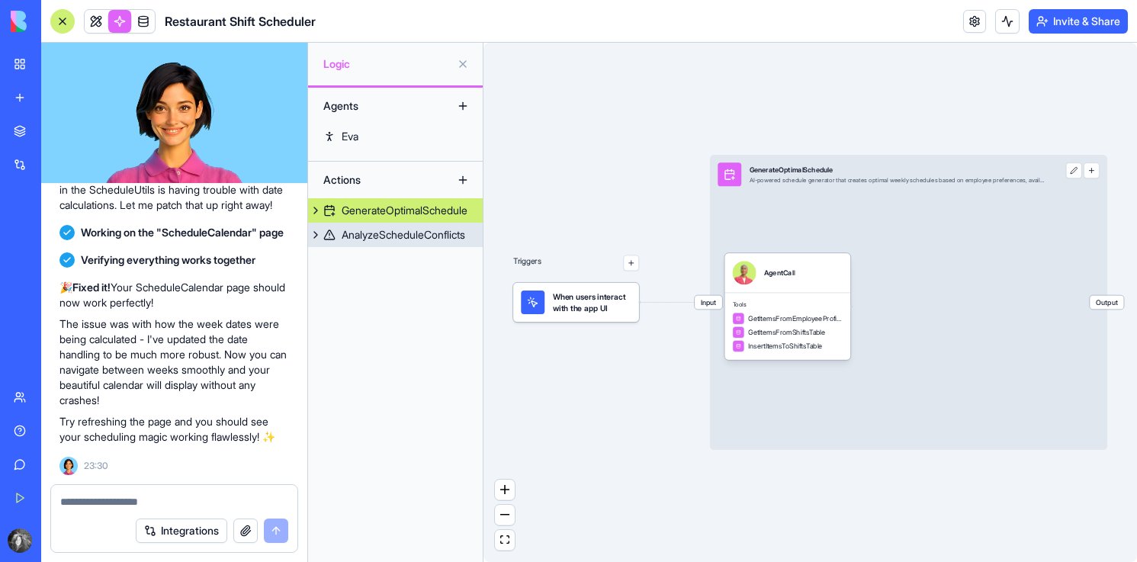
click at [397, 242] on link "AnalyzeScheduleConflicts" at bounding box center [395, 235] width 175 height 24
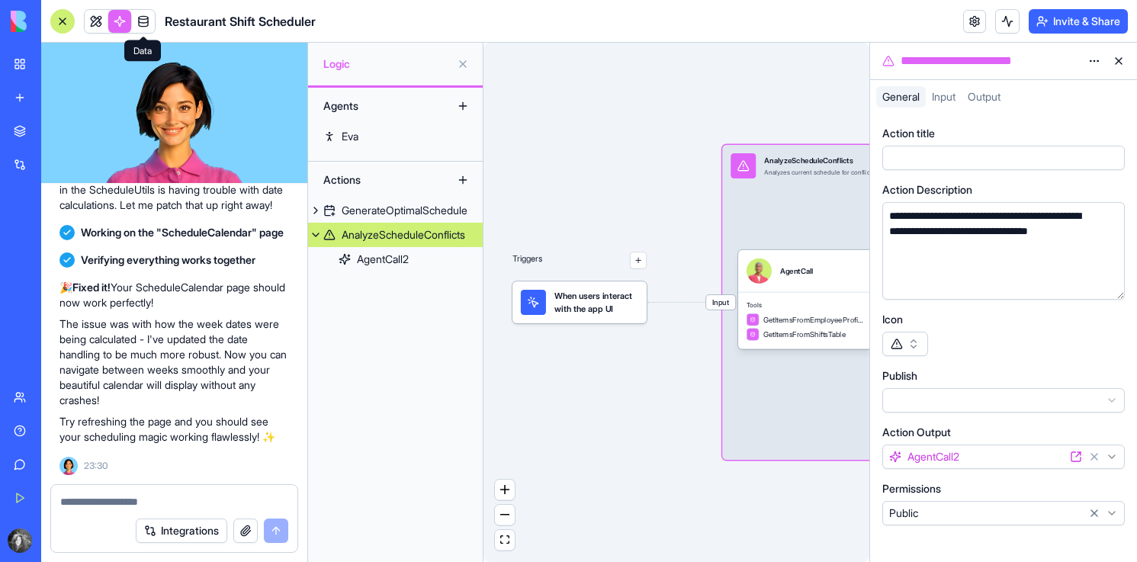
click at [156, 24] on span at bounding box center [143, 21] width 43 height 43
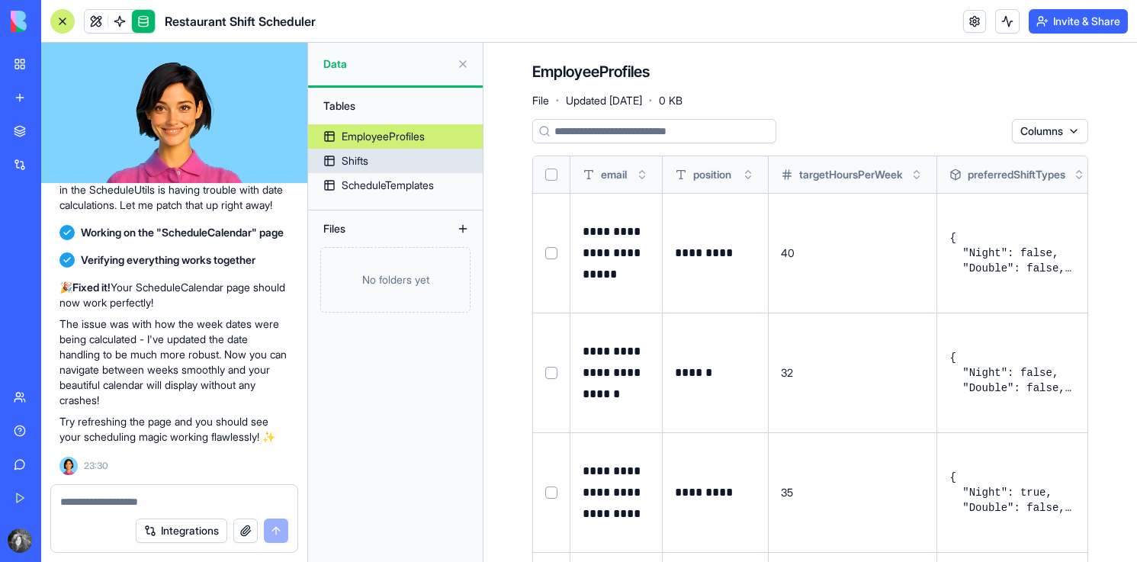
click at [426, 169] on link "Shifts" at bounding box center [395, 161] width 175 height 24
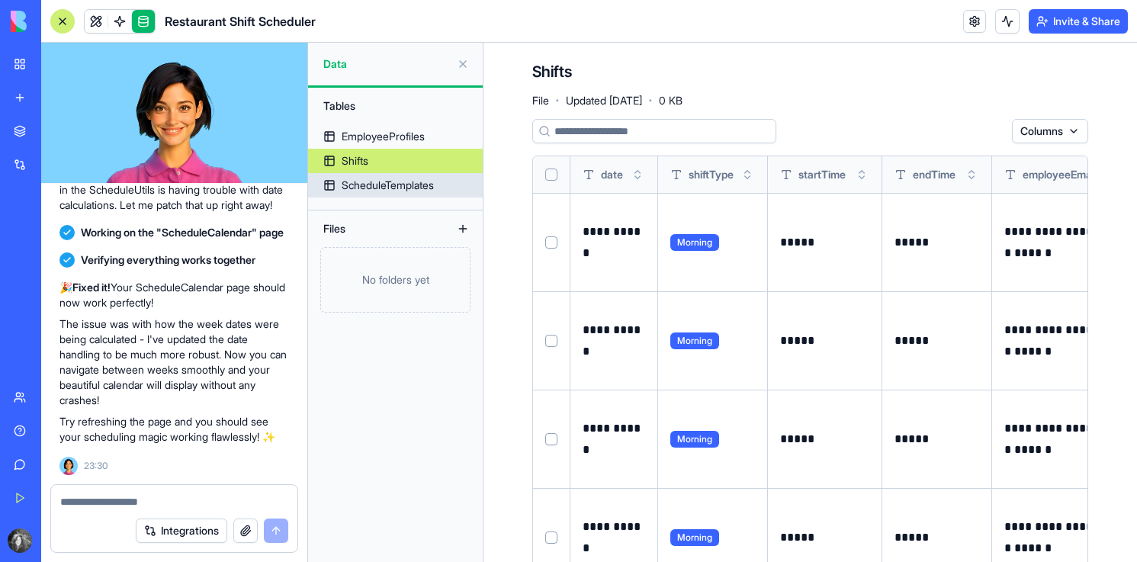
click at [363, 194] on link "ScheduleTemplates" at bounding box center [395, 185] width 175 height 24
click at [104, 27] on link at bounding box center [96, 21] width 23 height 23
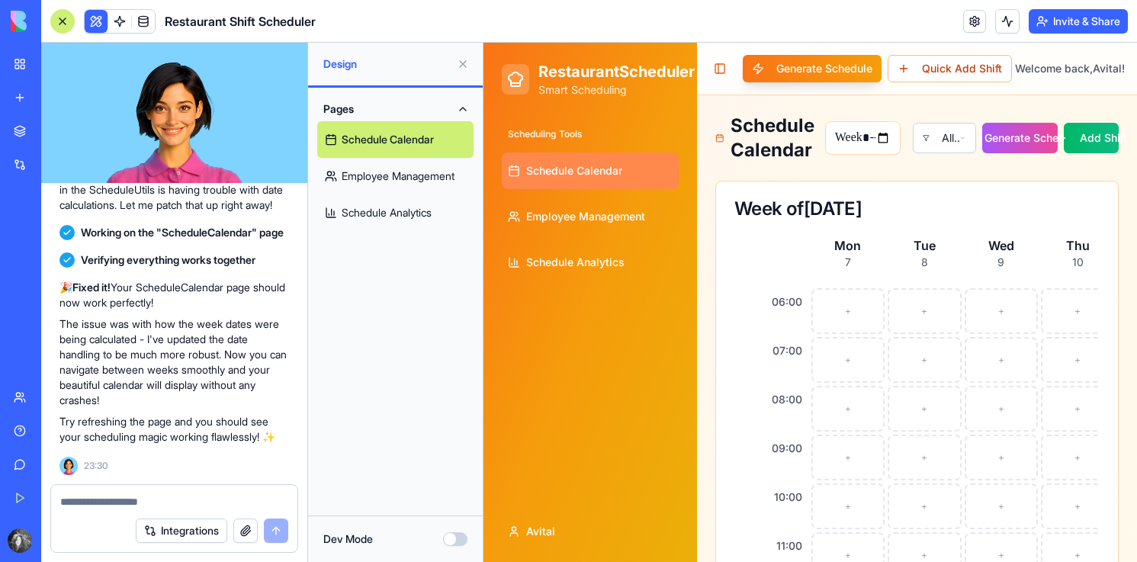
scroll to position [2, 0]
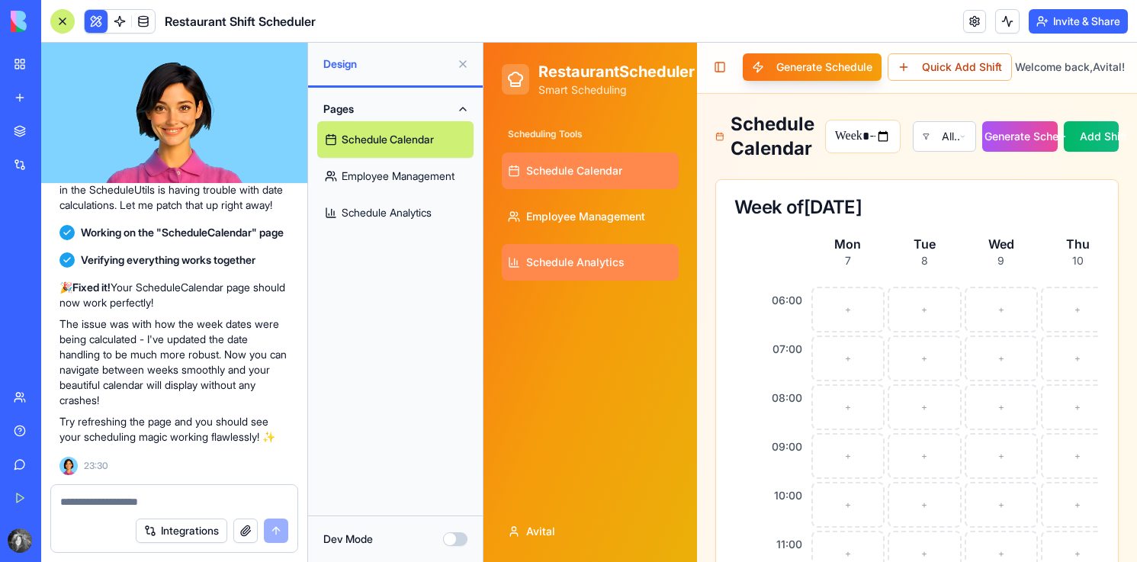
click at [595, 258] on span "Schedule Analytics" at bounding box center [575, 262] width 98 height 15
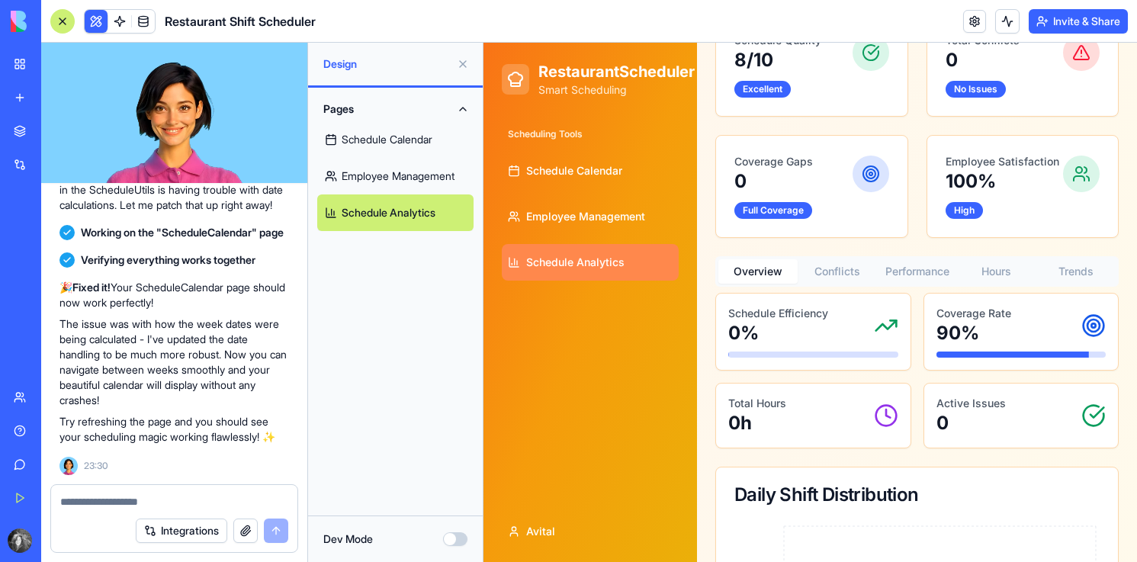
scroll to position [131, 0]
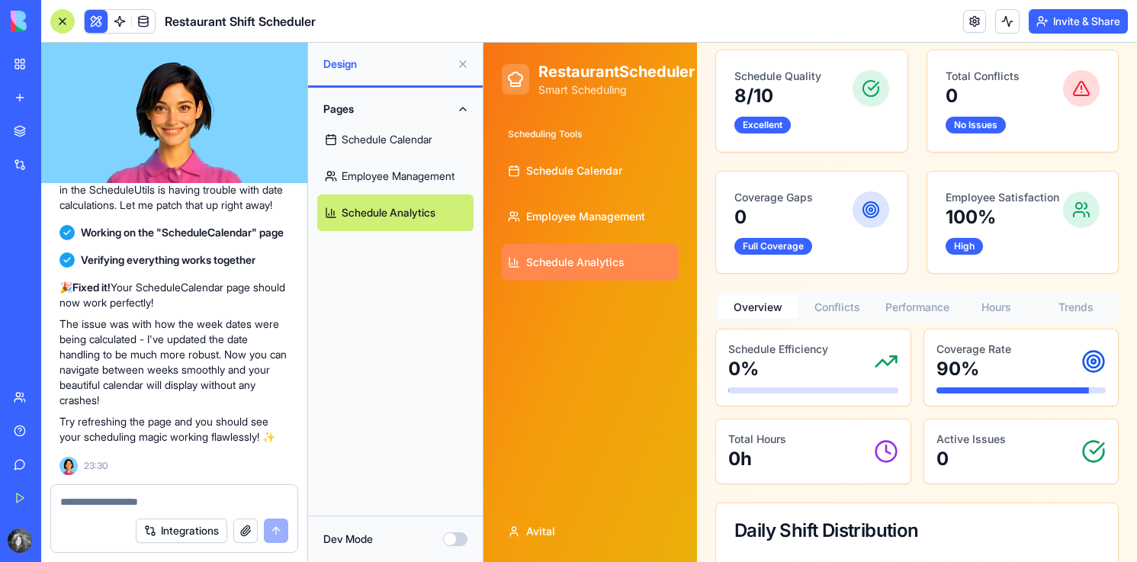
click at [1023, 354] on div "Coverage Rate 90%" at bounding box center [1021, 362] width 170 height 40
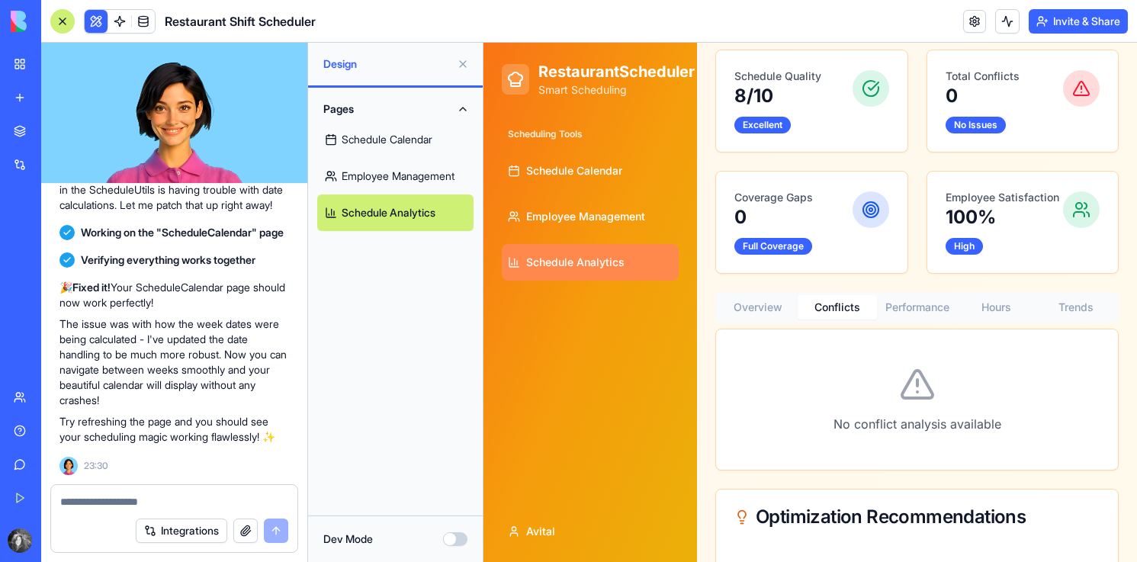
scroll to position [0, 0]
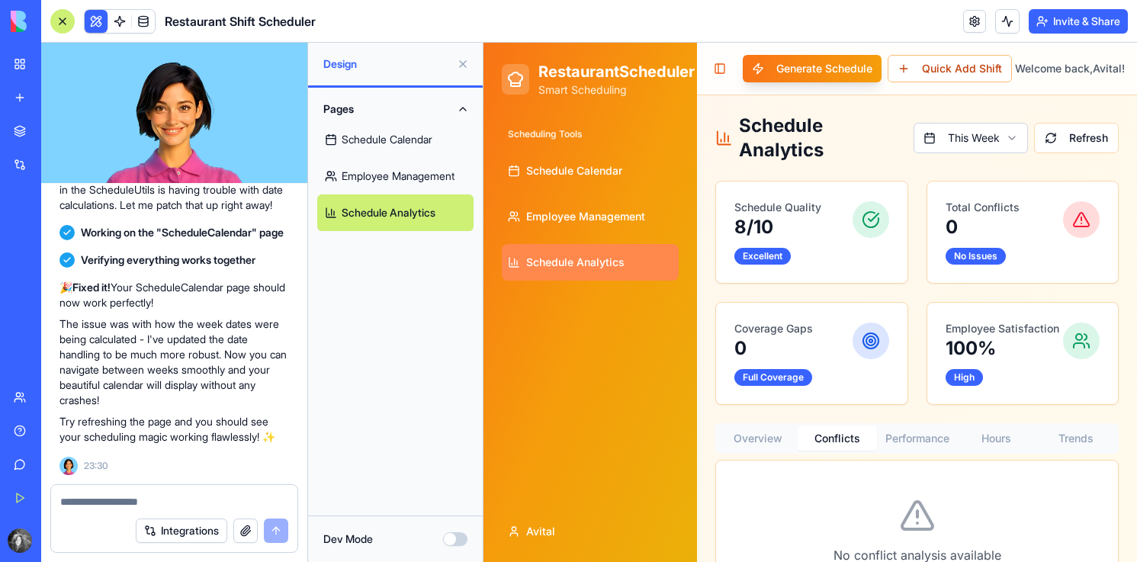
click at [813, 316] on div "Schedule Analytics This Week Refresh Schedule Quality 8 /10 Excellent Total Con…" at bounding box center [916, 485] width 403 height 743
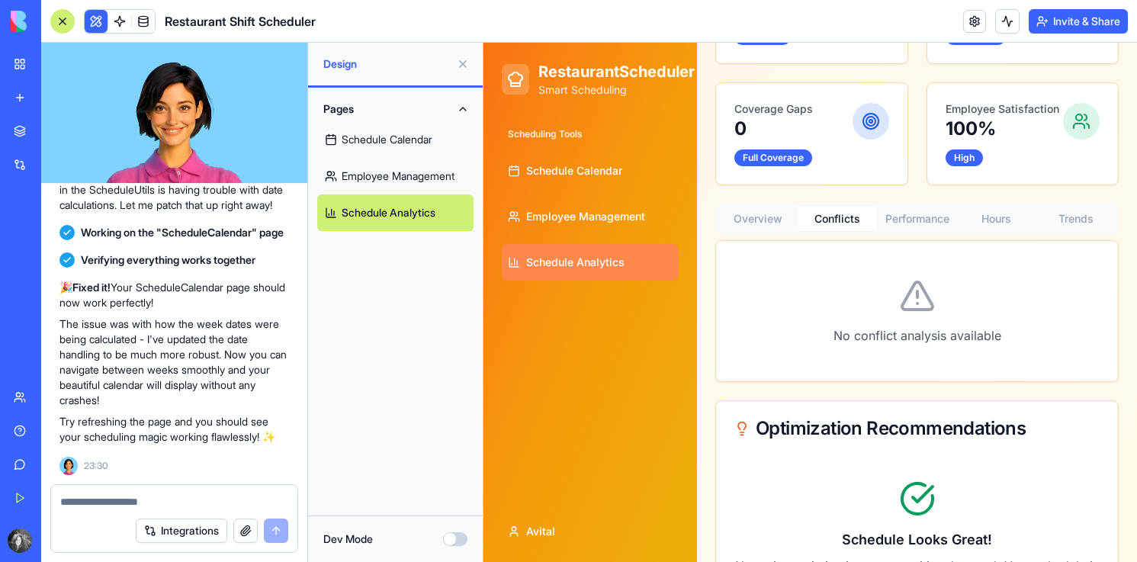
scroll to position [236, 0]
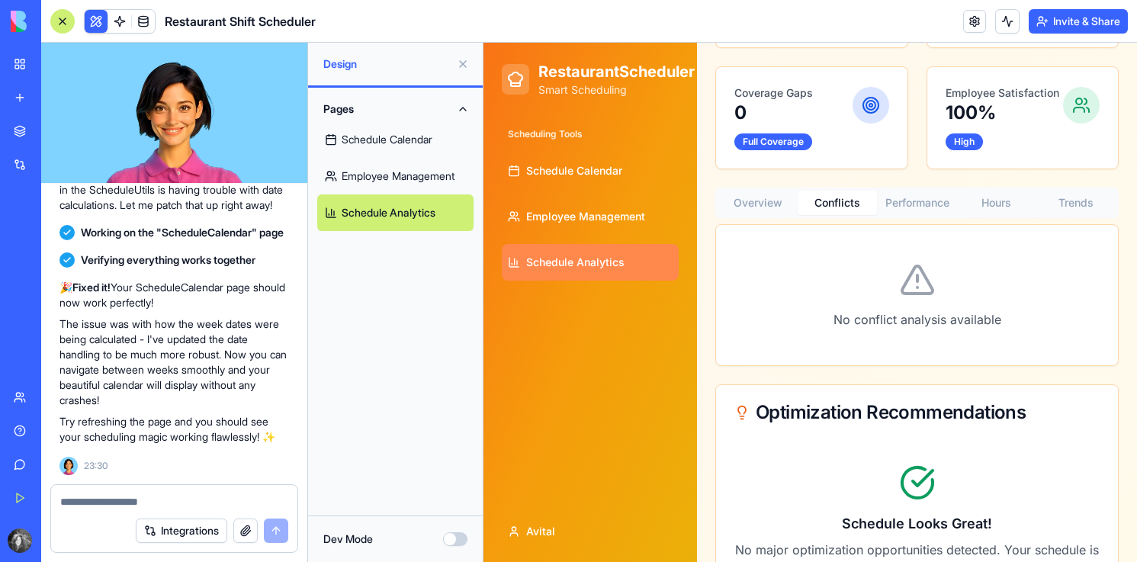
click at [879, 206] on button "Performance" at bounding box center [916, 203] width 79 height 24
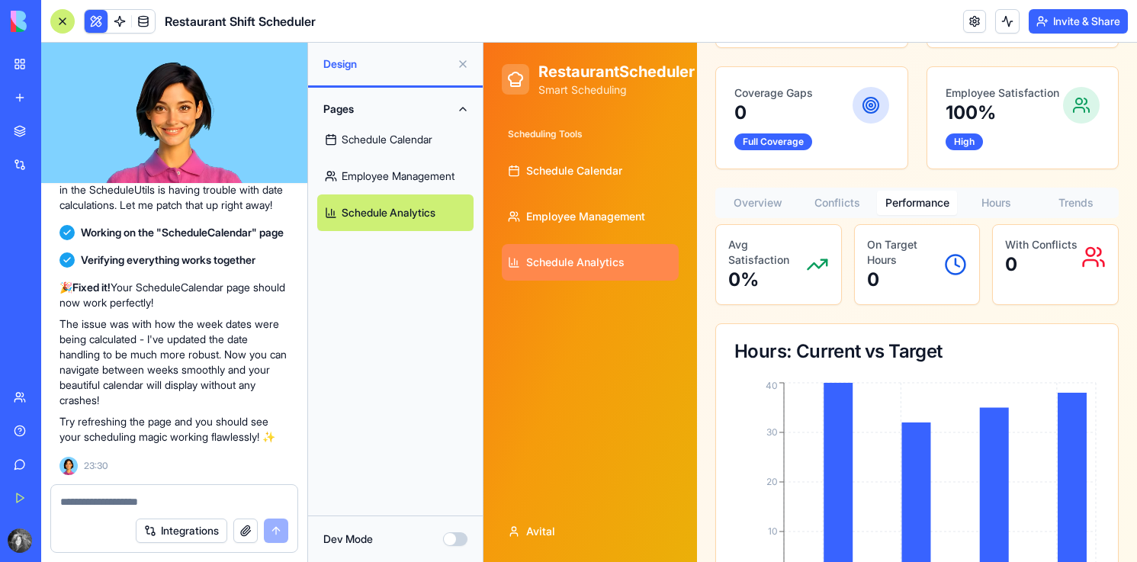
click at [894, 205] on button "Performance" at bounding box center [916, 203] width 79 height 24
click at [981, 203] on button "Hours" at bounding box center [996, 203] width 79 height 24
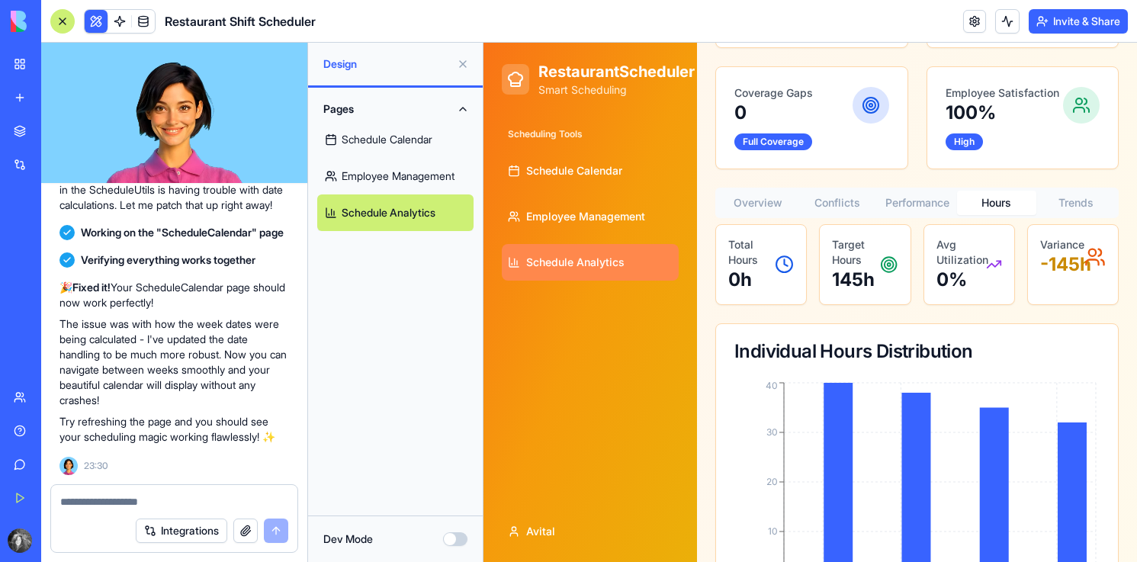
click at [1073, 268] on p "-145 h" at bounding box center [1062, 264] width 44 height 24
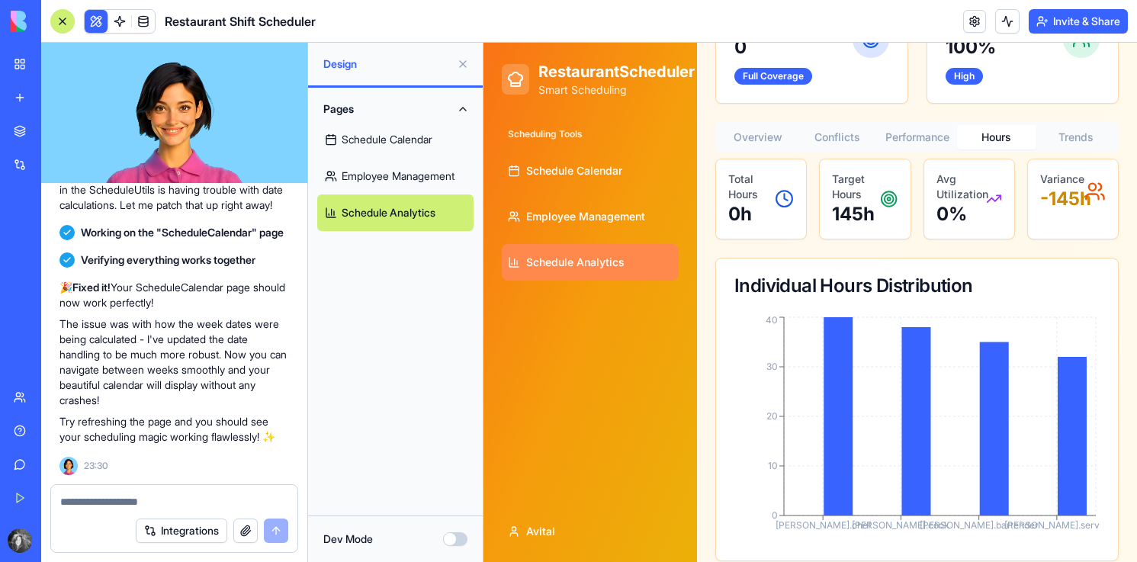
click at [1083, 198] on p "-145 h" at bounding box center [1062, 199] width 44 height 24
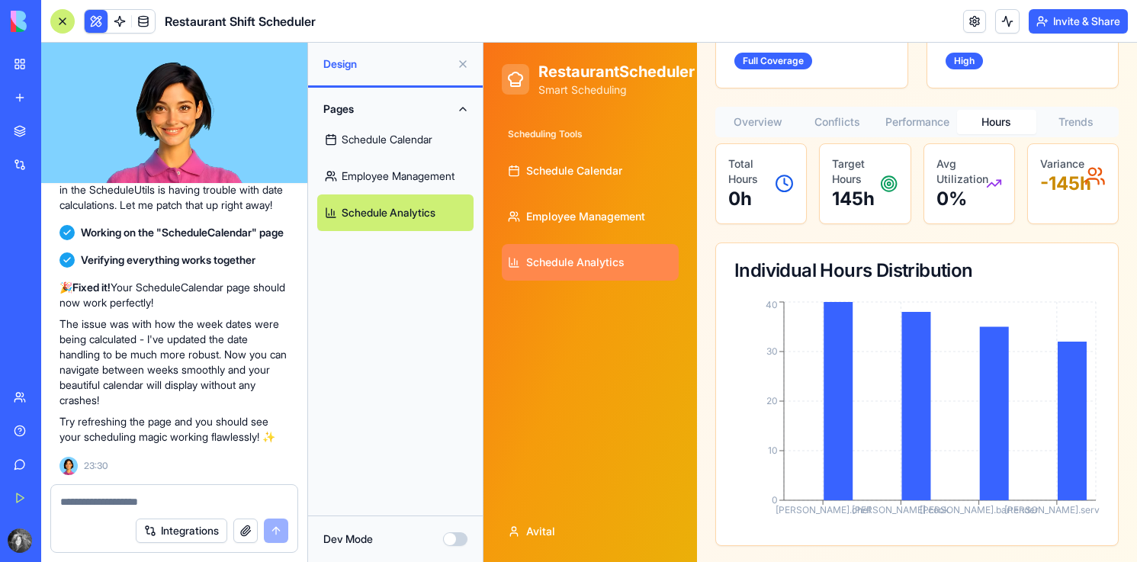
click at [1092, 203] on div "Variance -145 h" at bounding box center [1073, 176] width 90 height 64
click at [653, 258] on link "Schedule Analytics" at bounding box center [590, 262] width 177 height 37
click at [642, 233] on link "Employee Management" at bounding box center [590, 216] width 177 height 37
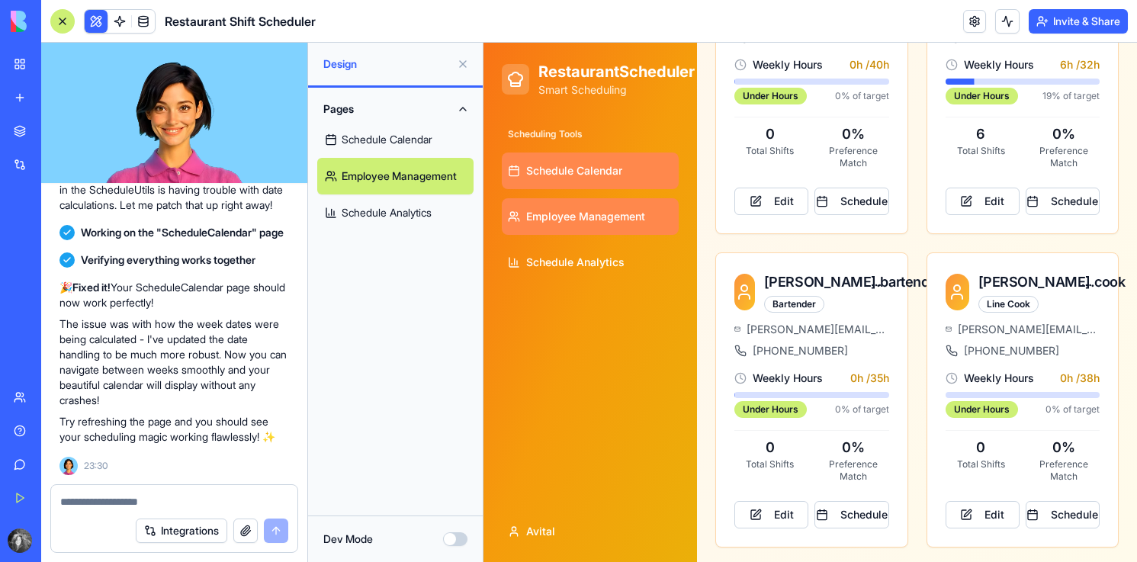
click at [574, 163] on span "Schedule Calendar" at bounding box center [574, 170] width 96 height 15
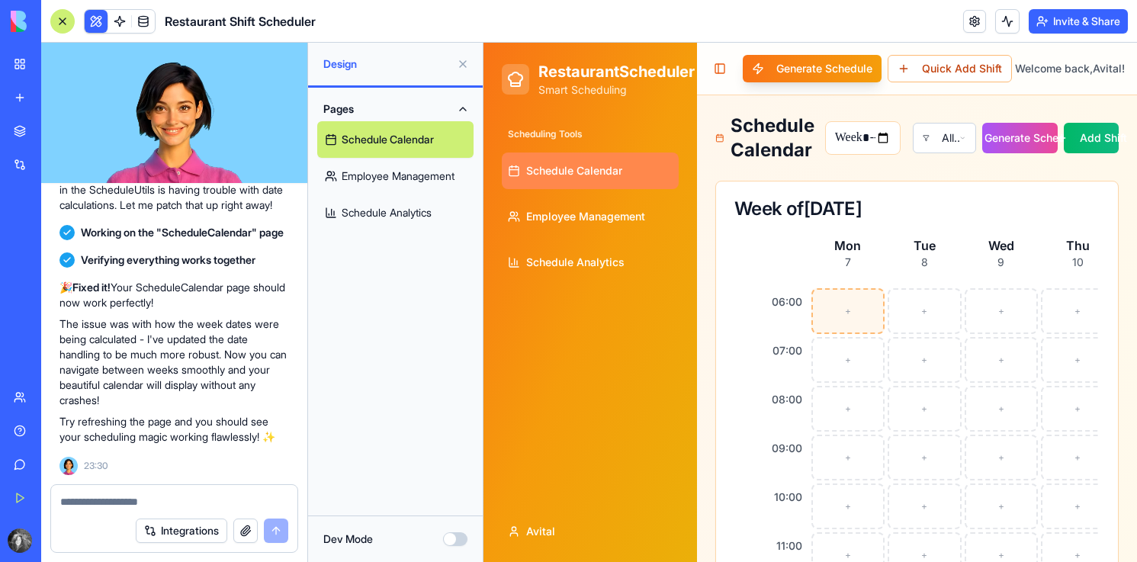
click at [839, 300] on div "+" at bounding box center [848, 311] width 74 height 46
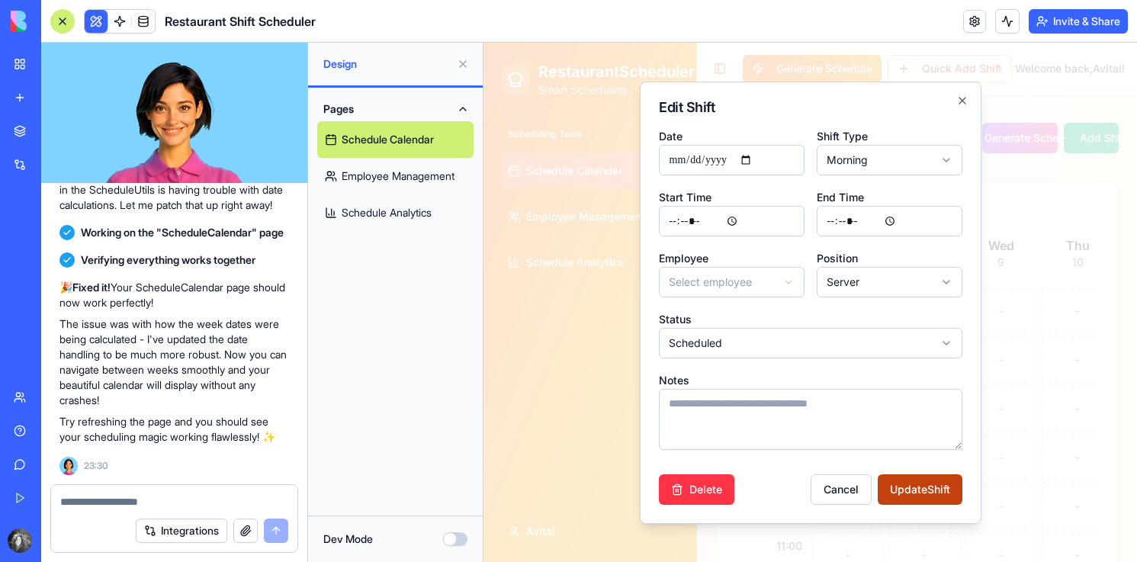
click at [934, 480] on button "Update Shift" at bounding box center [920, 489] width 85 height 31
drag, startPoint x: 934, startPoint y: 480, endPoint x: 886, endPoint y: 294, distance: 192.2
click at [882, 296] on form "**********" at bounding box center [810, 316] width 303 height 378
click at [837, 212] on input "End Time" at bounding box center [890, 221] width 146 height 31
click at [862, 219] on input "End Time" at bounding box center [890, 221] width 146 height 31
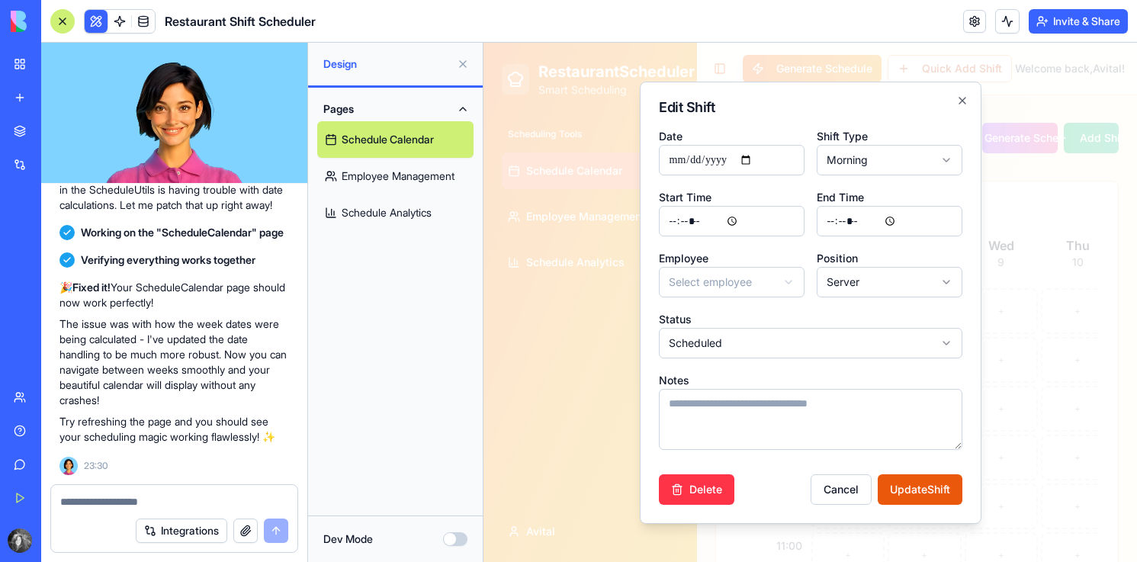
click at [845, 220] on input "End Time" at bounding box center [890, 221] width 146 height 31
click at [901, 214] on input "End Time" at bounding box center [890, 221] width 146 height 31
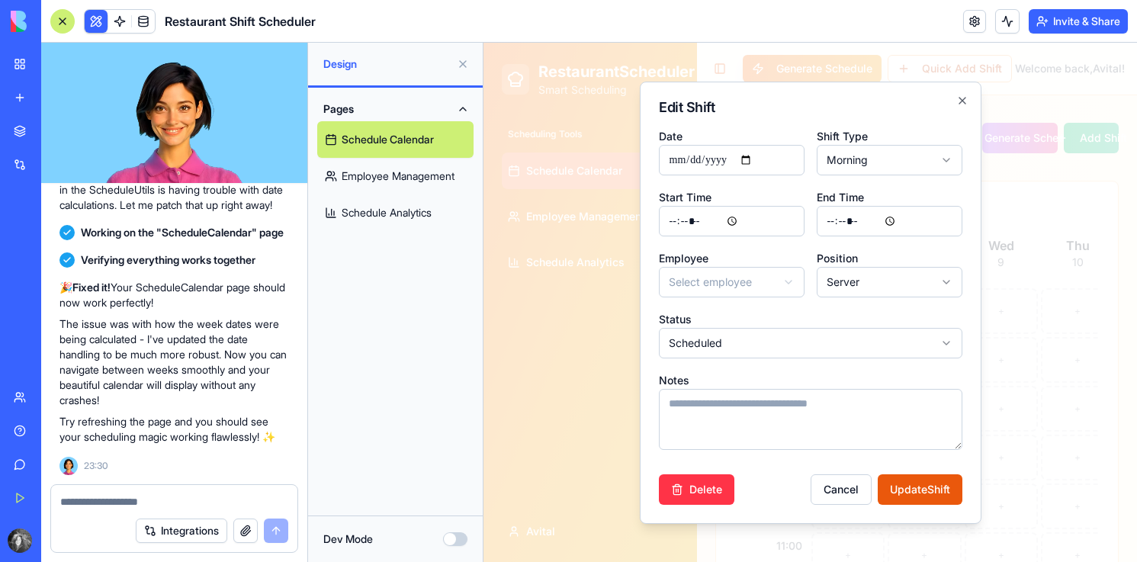
click at [901, 214] on input "End Time" at bounding box center [890, 221] width 146 height 31
click at [818, 220] on input "End Time" at bounding box center [890, 221] width 146 height 31
click at [833, 221] on input "End Time" at bounding box center [890, 221] width 146 height 31
type input "*****"
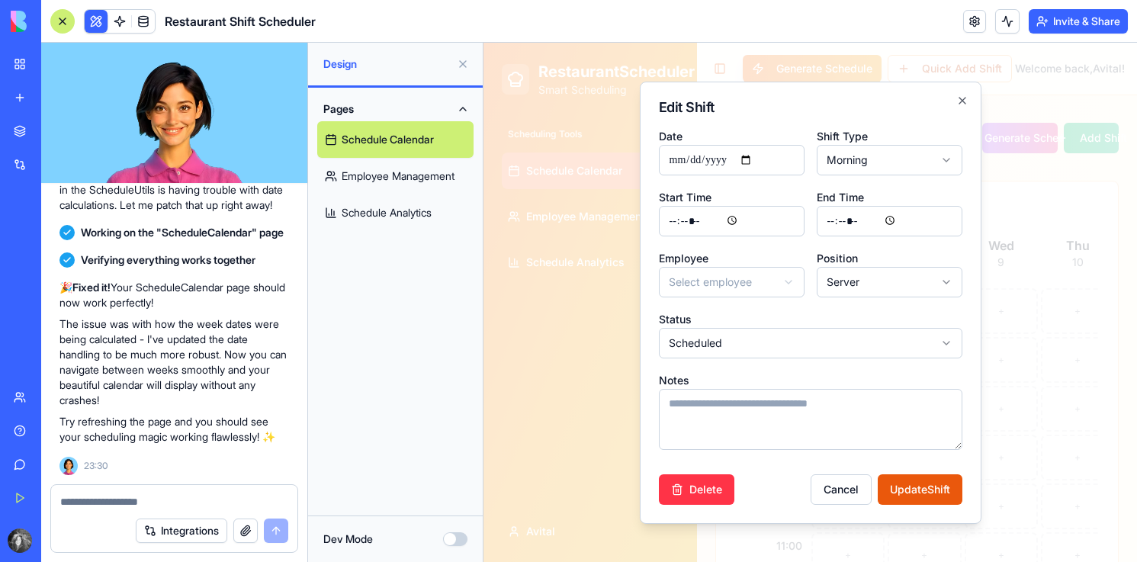
click at [878, 474] on button "Update Shift" at bounding box center [920, 489] width 85 height 31
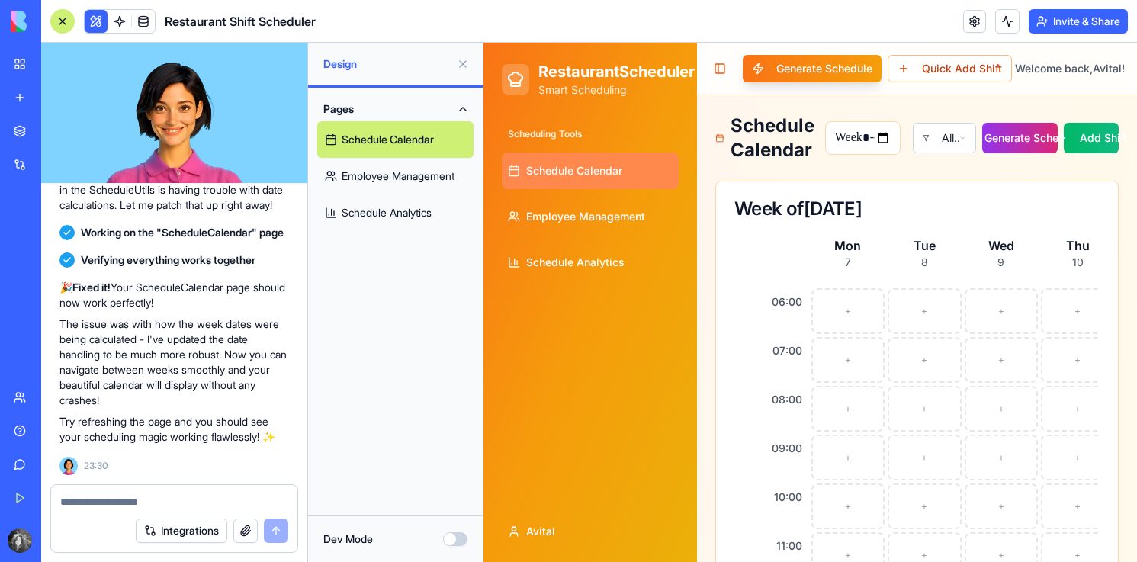
click at [994, 142] on button "Generate Schedule" at bounding box center [1019, 138] width 75 height 31
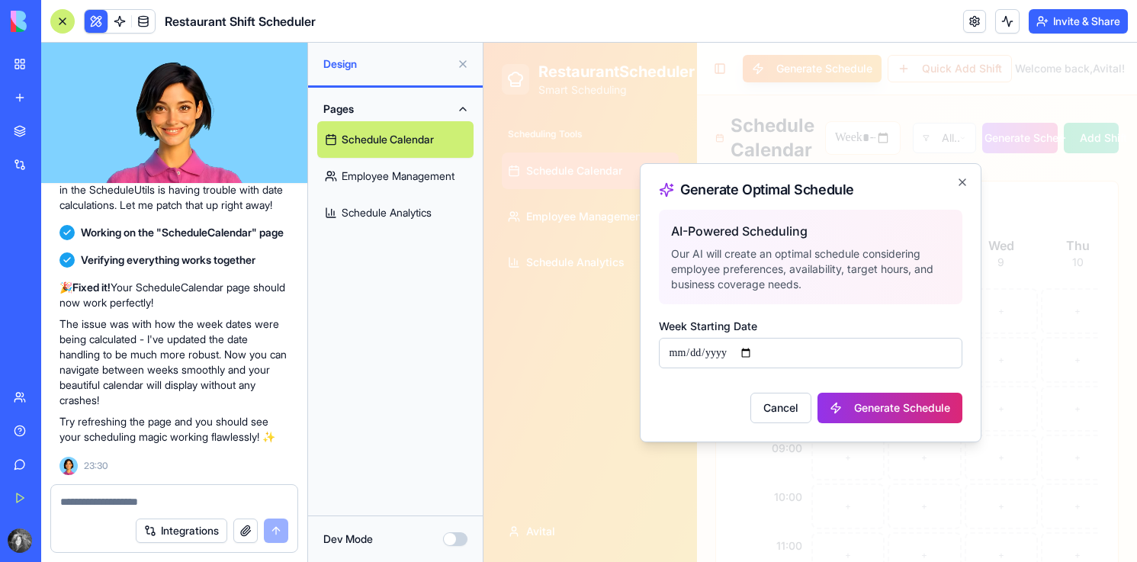
click at [911, 400] on button "Generate Schedule" at bounding box center [889, 408] width 145 height 31
click at [963, 181] on icon "button" at bounding box center [962, 182] width 6 height 6
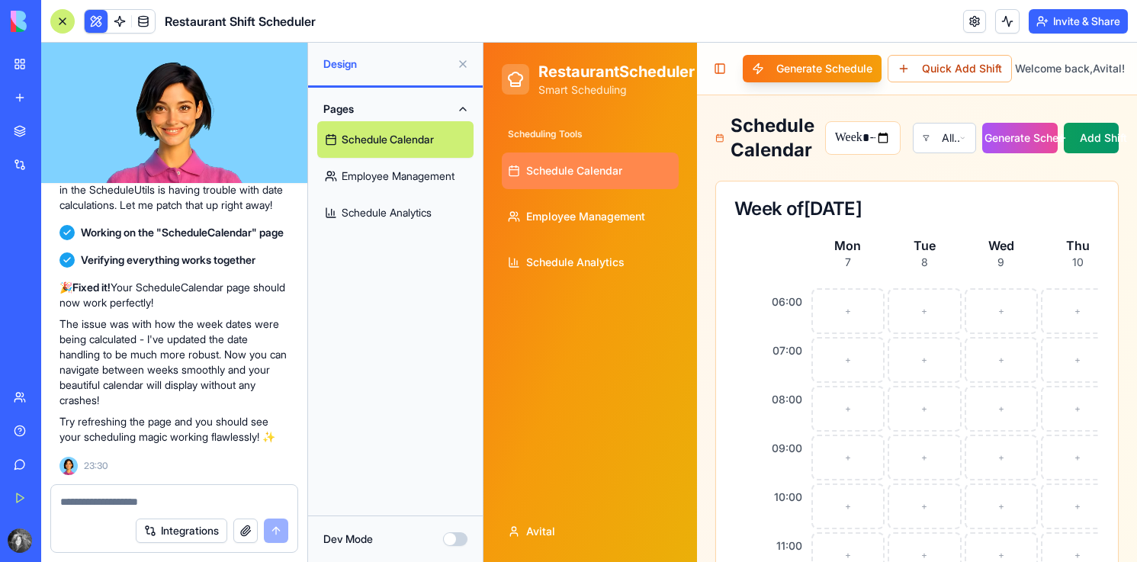
click at [1093, 139] on button "Add Shift" at bounding box center [1091, 138] width 55 height 31
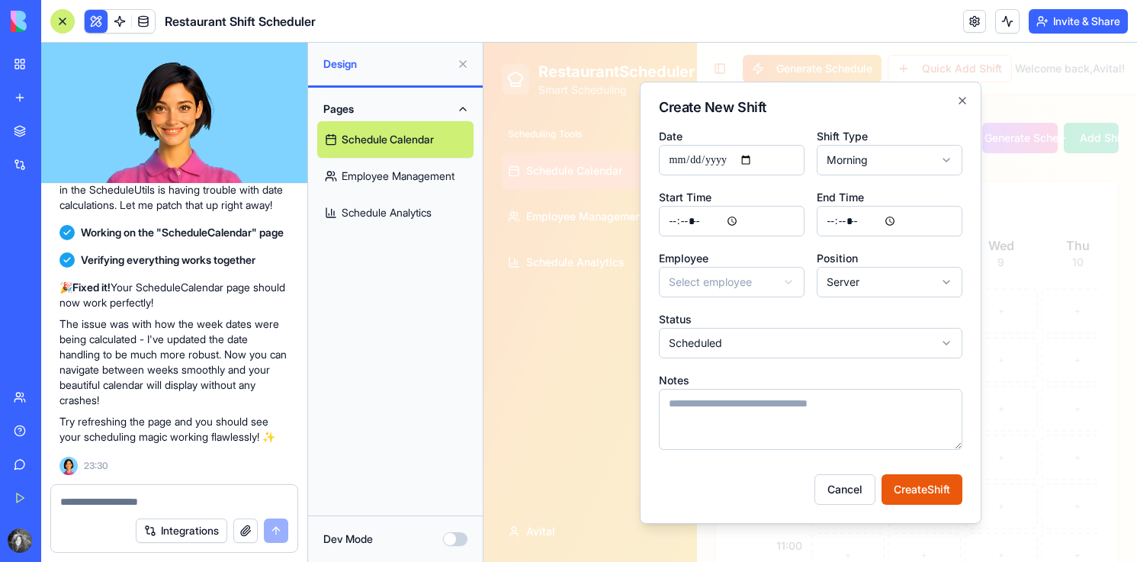
click at [946, 98] on div "**********" at bounding box center [811, 303] width 342 height 442
click at [954, 98] on div "**********" at bounding box center [811, 303] width 342 height 442
click at [963, 98] on icon "button" at bounding box center [962, 101] width 12 height 12
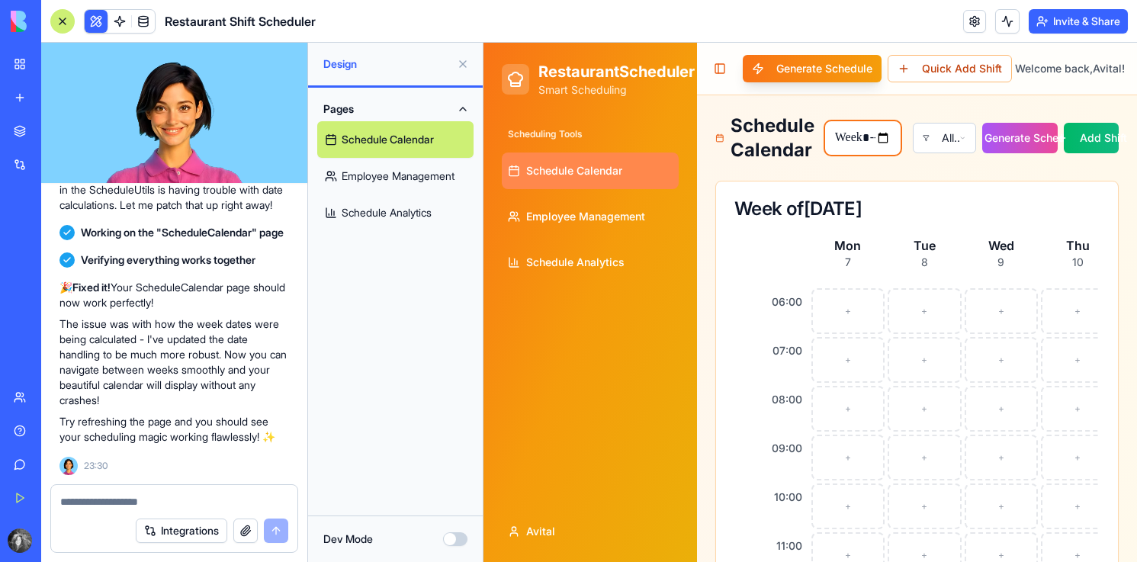
click at [865, 155] on input "********" at bounding box center [863, 138] width 76 height 34
click at [876, 146] on input "********" at bounding box center [863, 138] width 76 height 34
click at [886, 131] on input "********" at bounding box center [863, 138] width 76 height 34
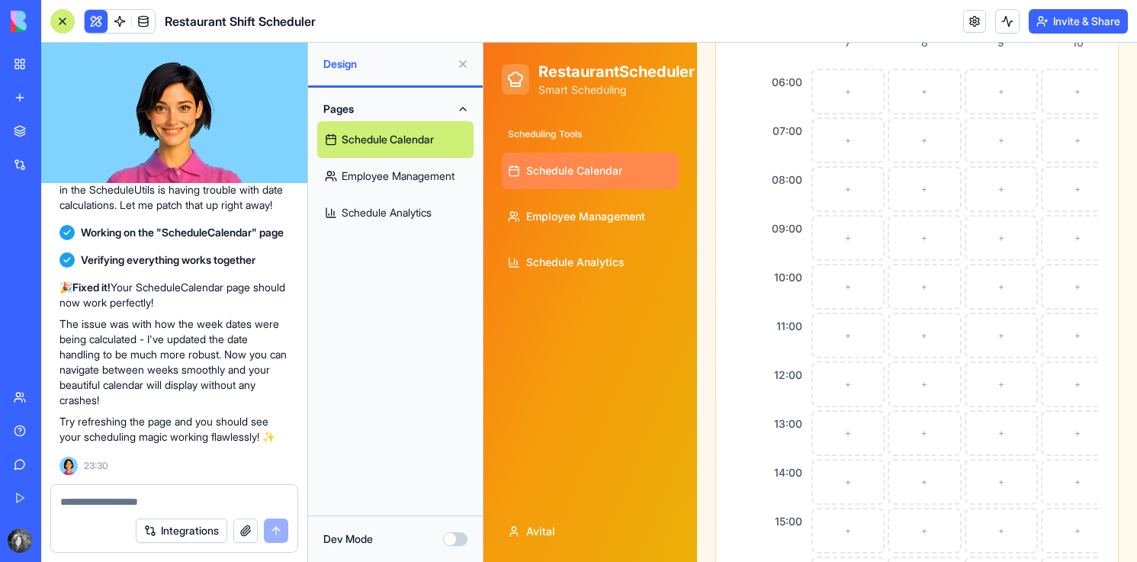
scroll to position [37, 0]
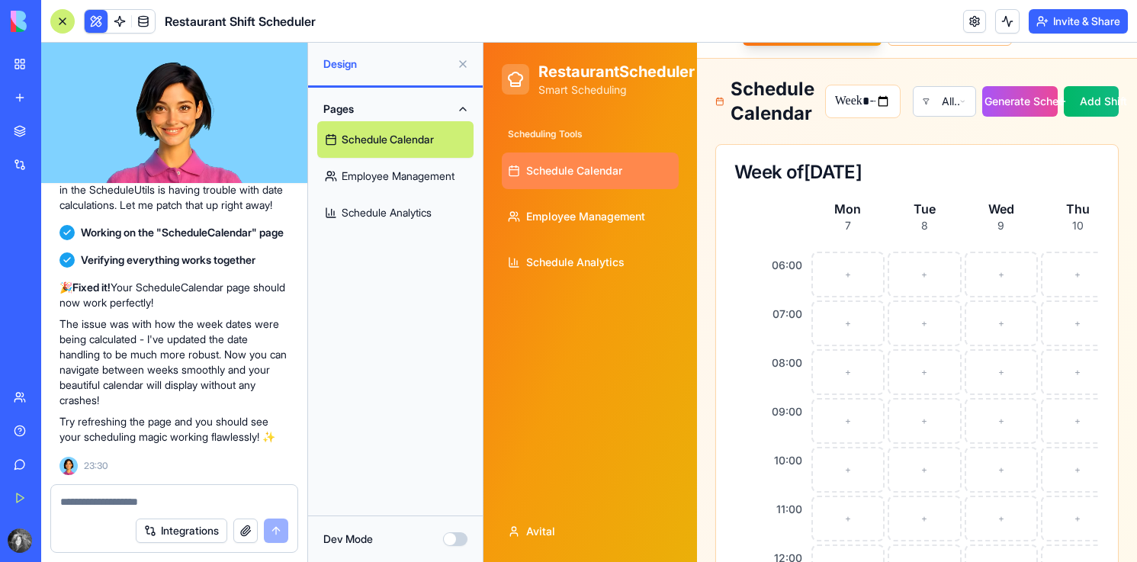
click at [56, 23] on div at bounding box center [62, 21] width 24 height 24
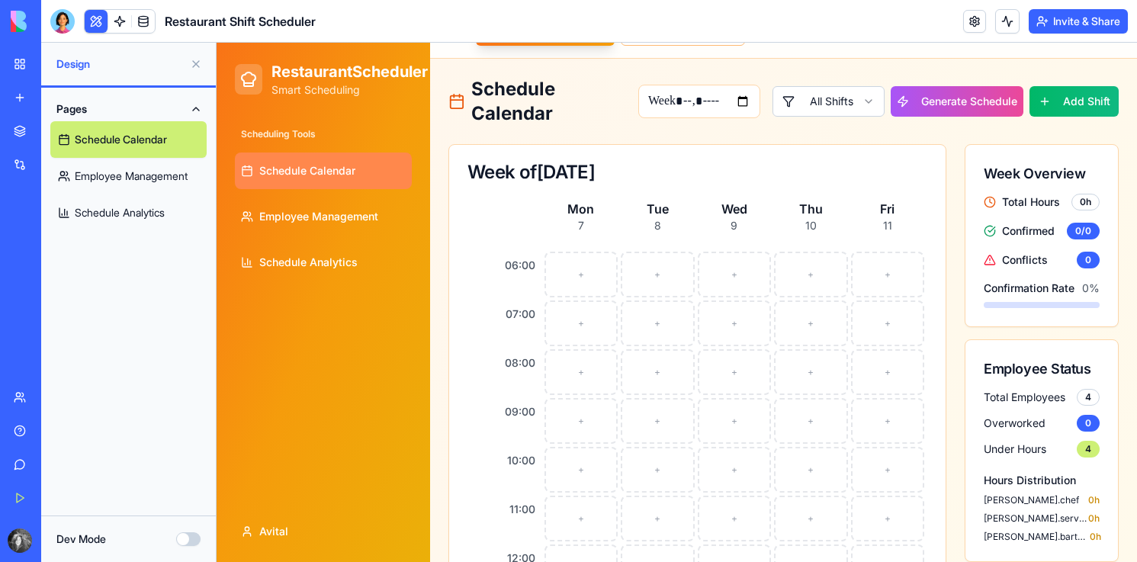
click at [19, 104] on link "New app" at bounding box center [35, 97] width 61 height 31
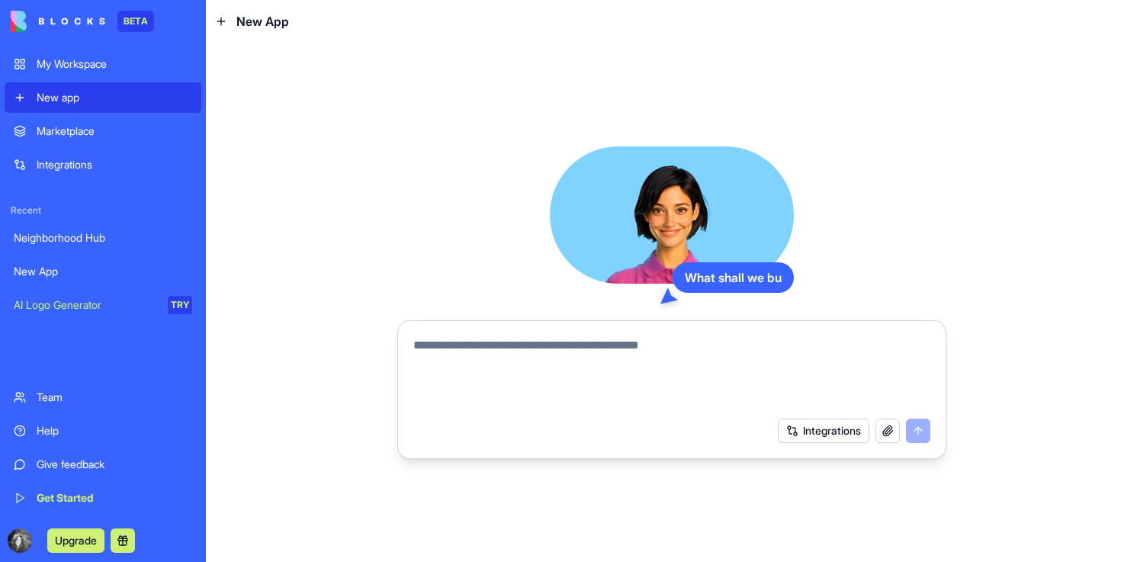
click at [442, 324] on form "Integrations" at bounding box center [671, 389] width 549 height 139
click at [450, 336] on div at bounding box center [671, 368] width 535 height 82
click at [450, 358] on textarea at bounding box center [671, 372] width 517 height 73
paste textarea "**********"
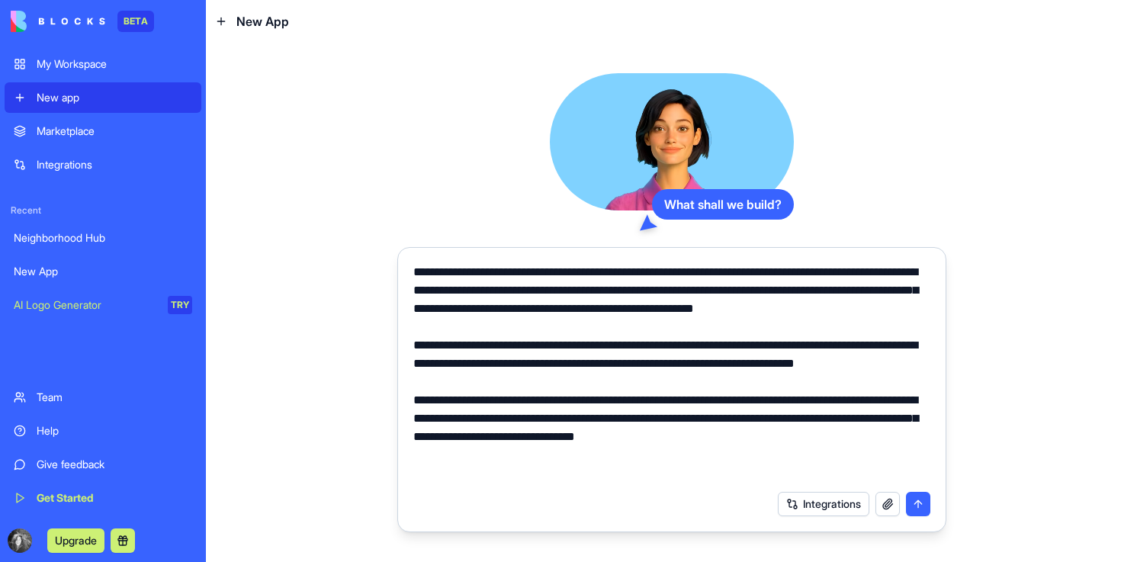
type textarea "**********"
click at [920, 513] on button "submit" at bounding box center [918, 504] width 24 height 24
click at [913, 496] on button "submit" at bounding box center [918, 504] width 24 height 24
click at [913, 498] on button "submit" at bounding box center [918, 504] width 24 height 24
